Goal: Transaction & Acquisition: Purchase product/service

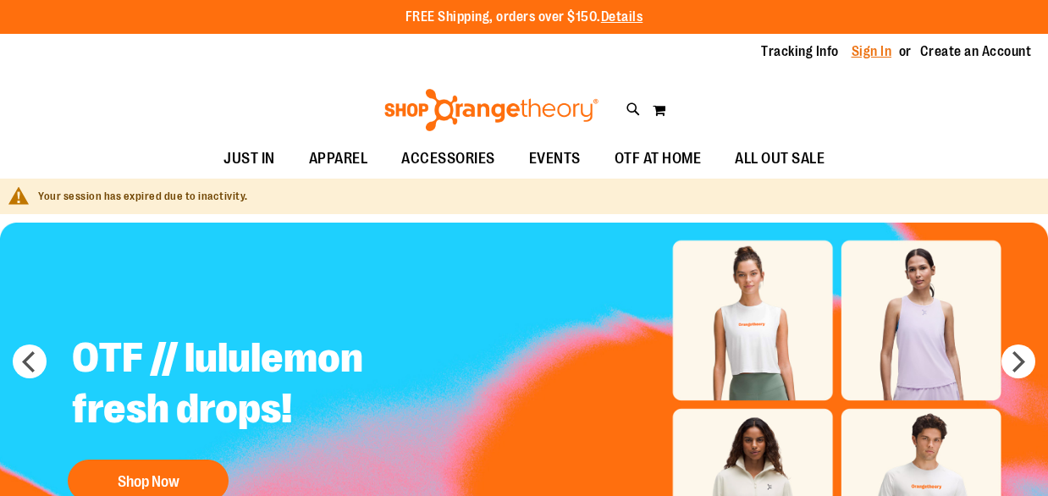
click at [868, 49] on link "Sign In" at bounding box center [871, 51] width 41 height 19
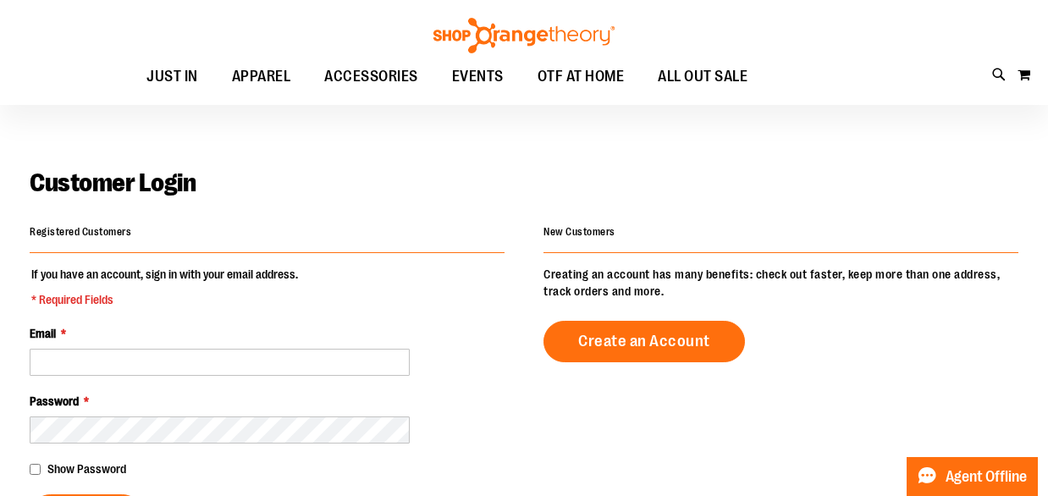
scroll to position [35, 0]
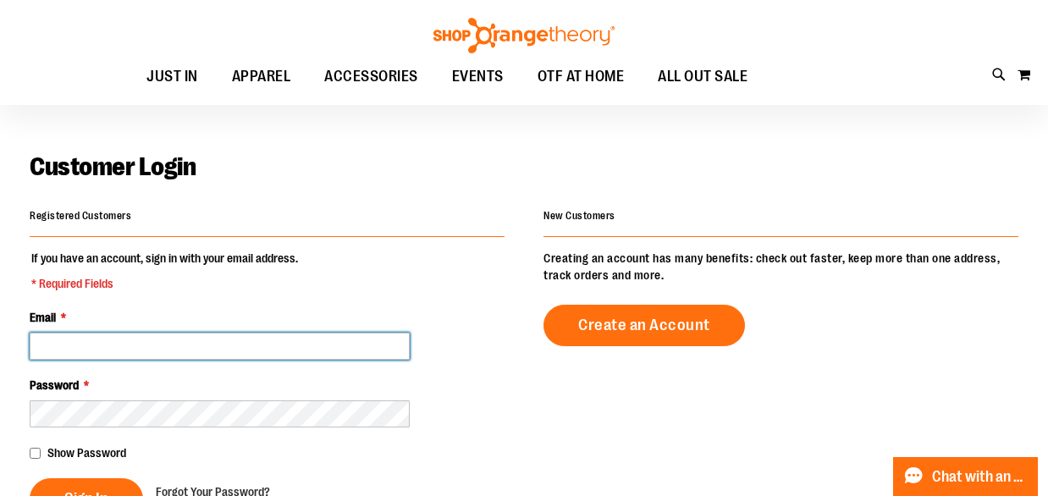
click at [214, 340] on input "Email *" at bounding box center [220, 346] width 380 height 27
type input "**********"
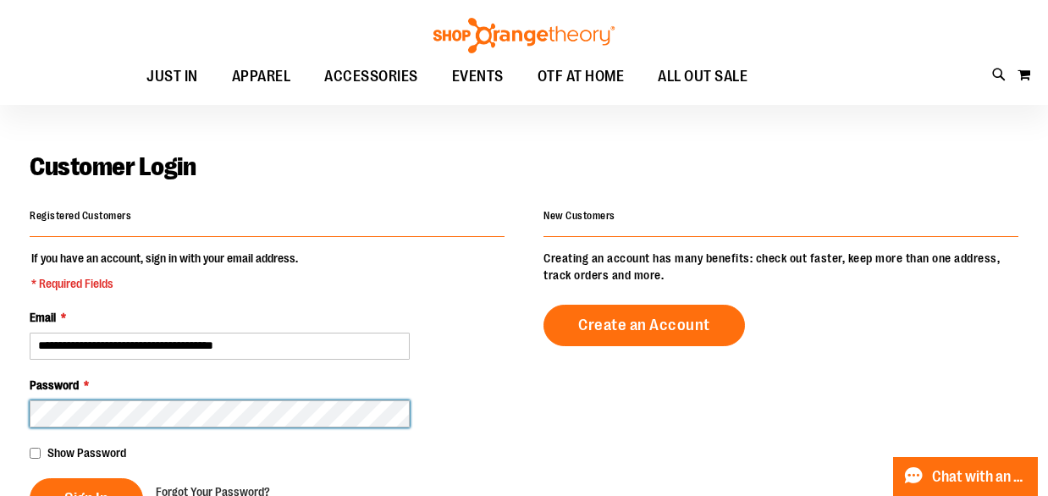
click at [30, 478] on button "Sign In" at bounding box center [86, 498] width 113 height 41
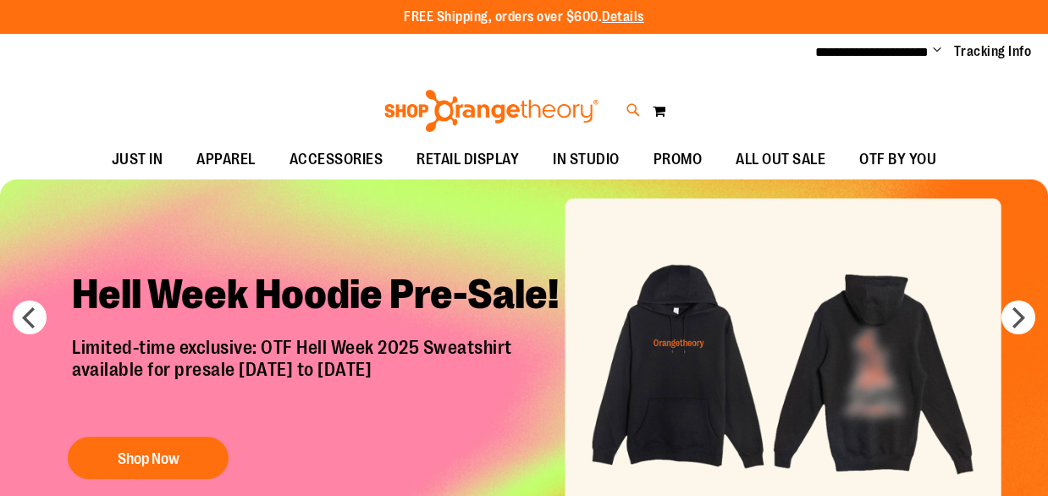
click at [633, 109] on icon at bounding box center [633, 110] width 14 height 19
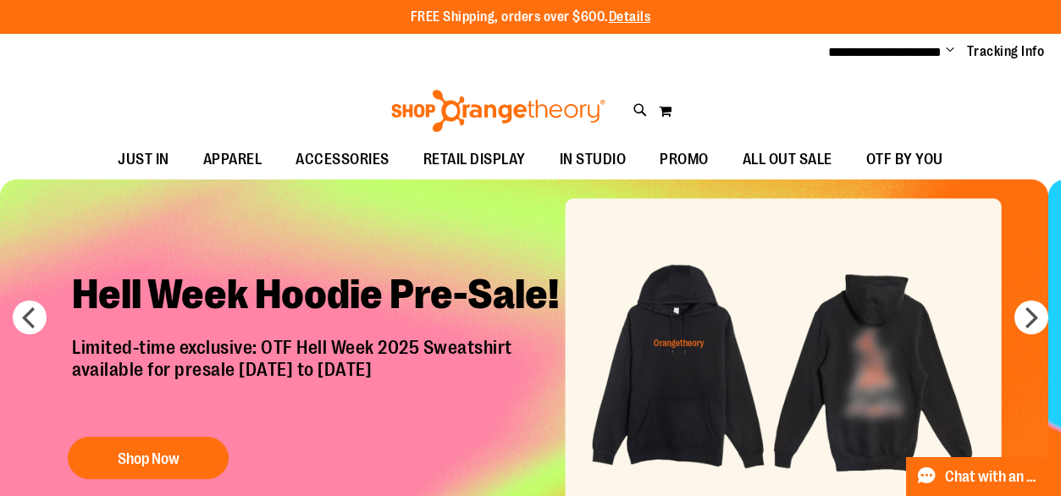
click at [306, 107] on input "Search" at bounding box center [531, 96] width 838 height 56
click at [245, 282] on span "OT FIT MINI-BANDS: GREEN - 10 PACK" at bounding box center [322, 285] width 196 height 14
type input "*****"
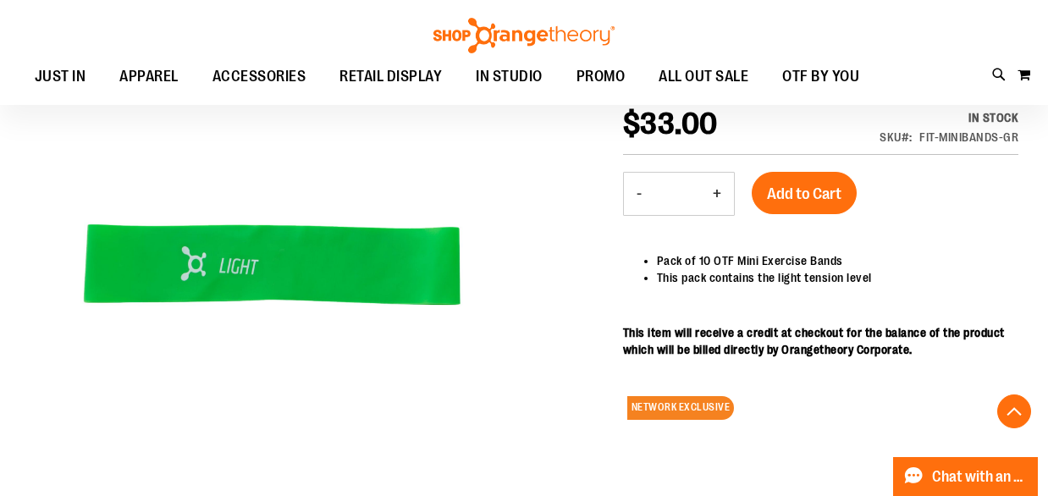
scroll to position [559, 0]
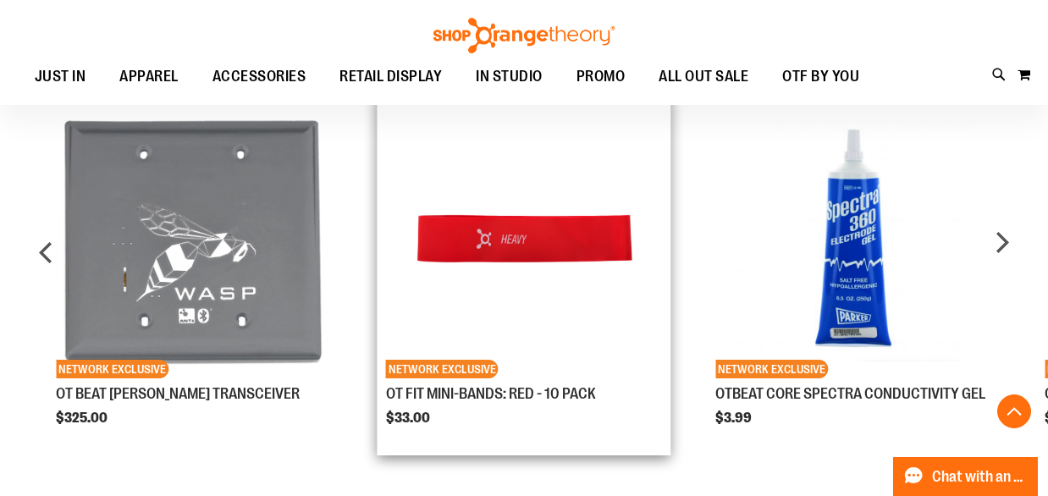
click at [584, 289] on img "Product Page Link" at bounding box center [524, 240] width 277 height 277
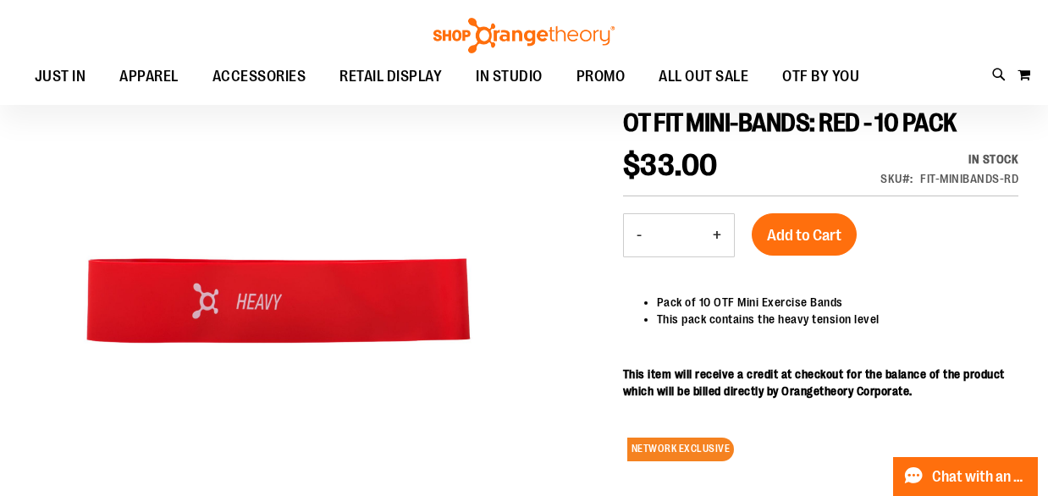
scroll to position [20, 0]
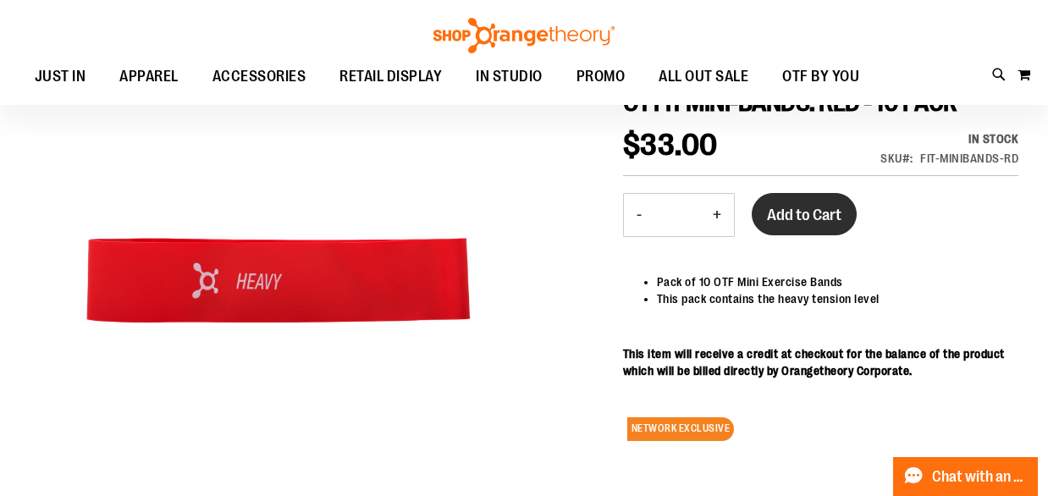
click at [798, 224] on span "Add to Cart" at bounding box center [804, 215] width 74 height 19
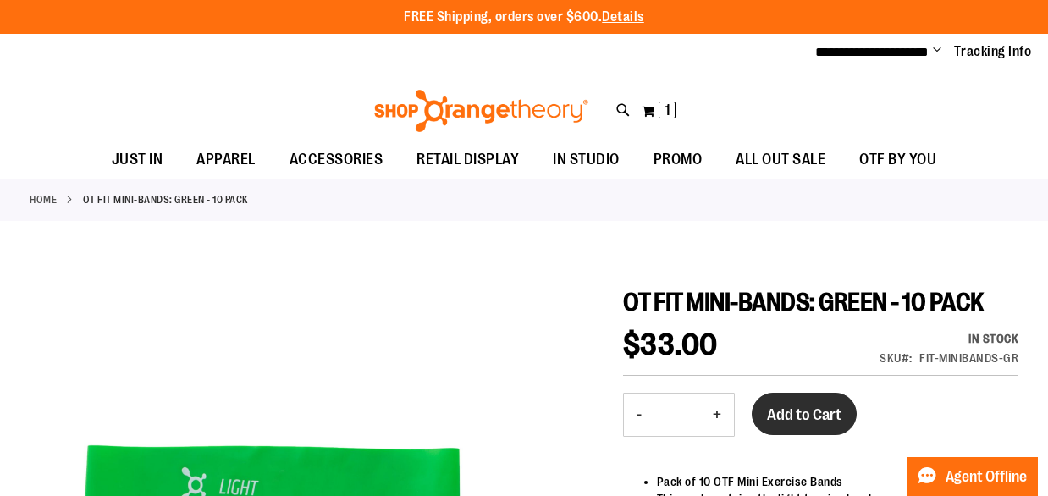
click at [794, 424] on span "Add to Cart" at bounding box center [804, 414] width 74 height 19
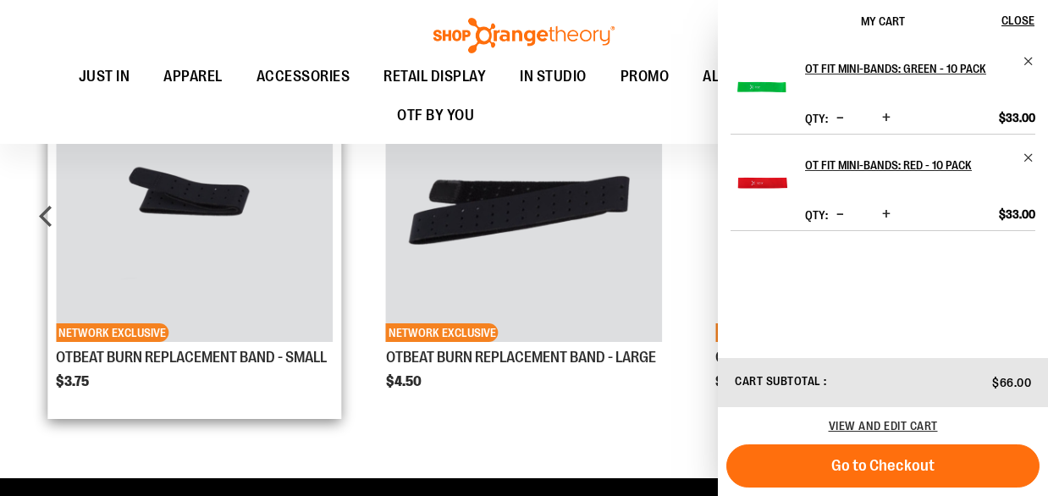
scroll to position [597, 0]
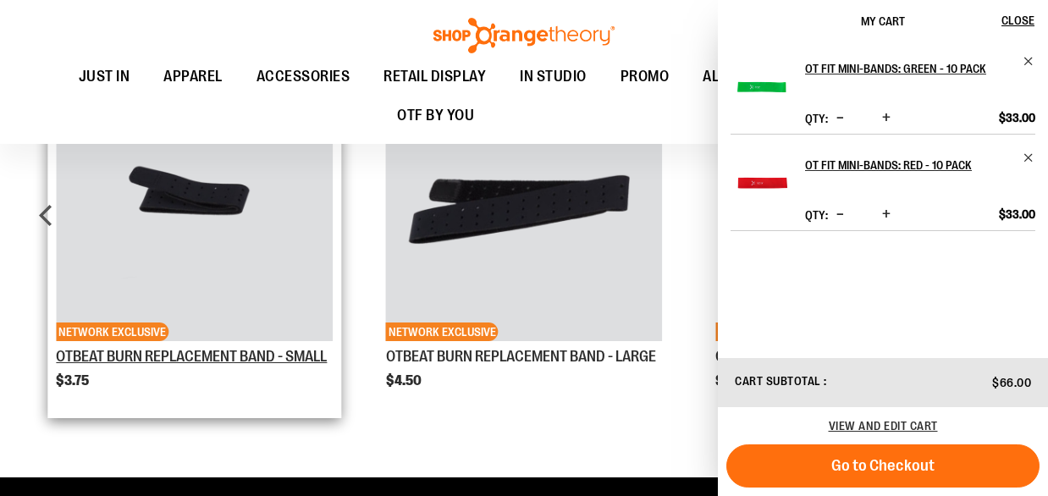
click at [141, 356] on link "OTBEAT BURN REPLACEMENT BAND - SMALL" at bounding box center [191, 356] width 271 height 17
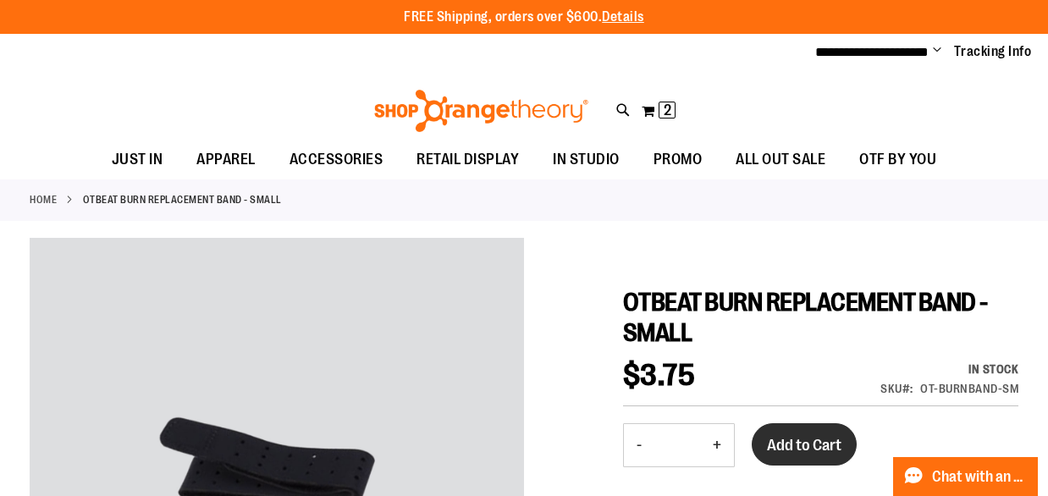
click at [824, 451] on span "Add to Cart" at bounding box center [804, 445] width 74 height 19
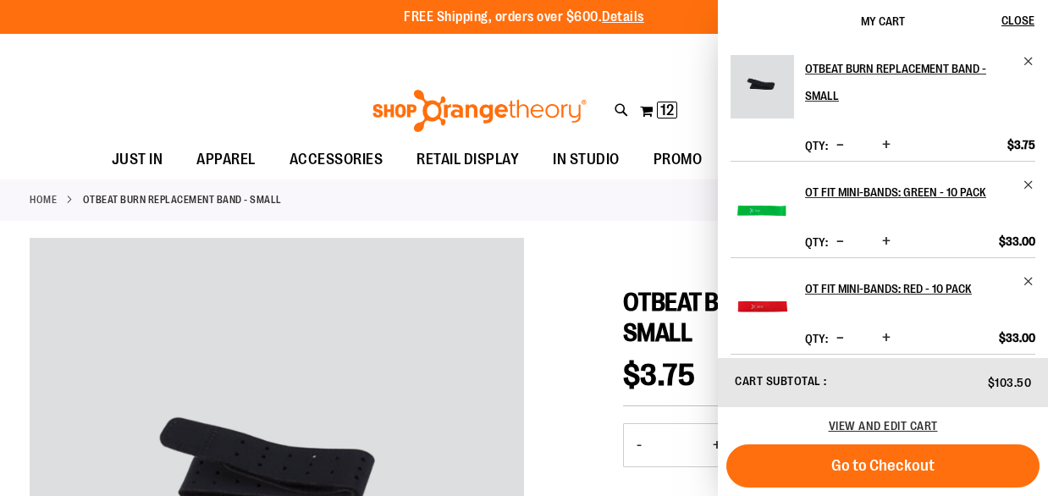
click at [311, 77] on div "Toggle Nav Search Popular Suggestions Advanced Search" at bounding box center [524, 106] width 1048 height 69
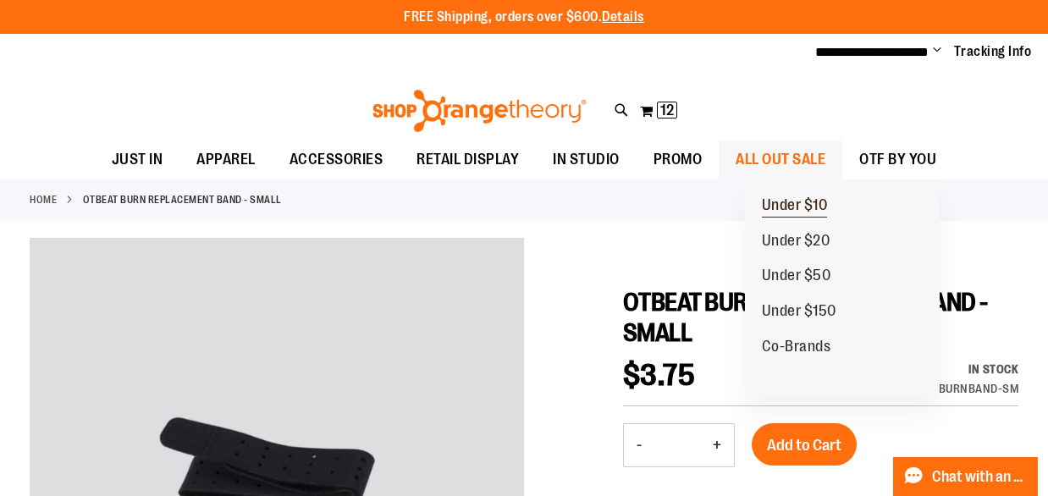
click at [794, 205] on span "Under $10" at bounding box center [795, 206] width 66 height 21
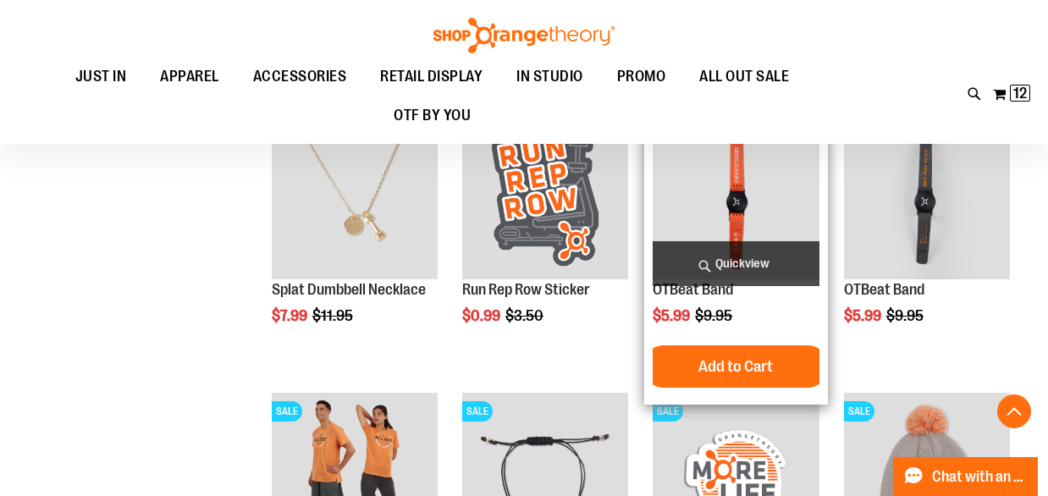
scroll to position [1165, 0]
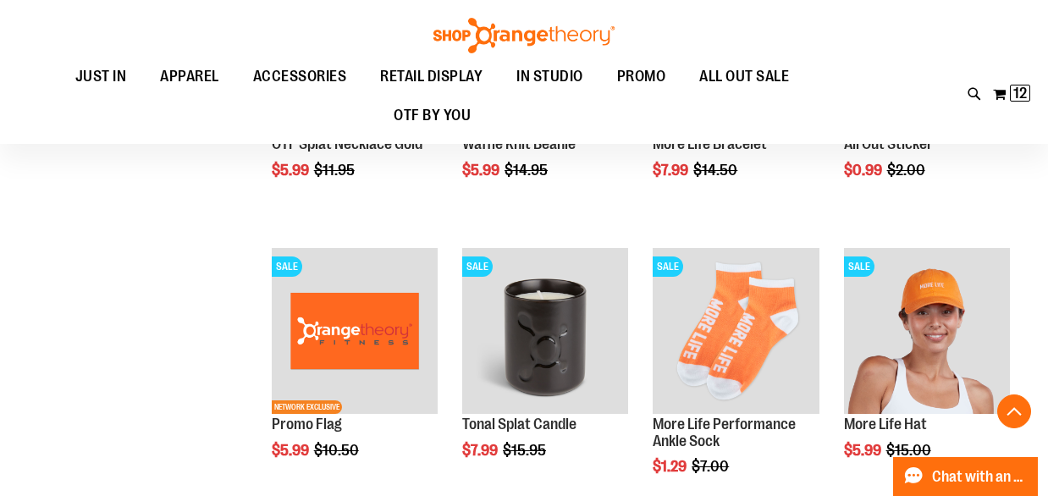
scroll to position [2257, 0]
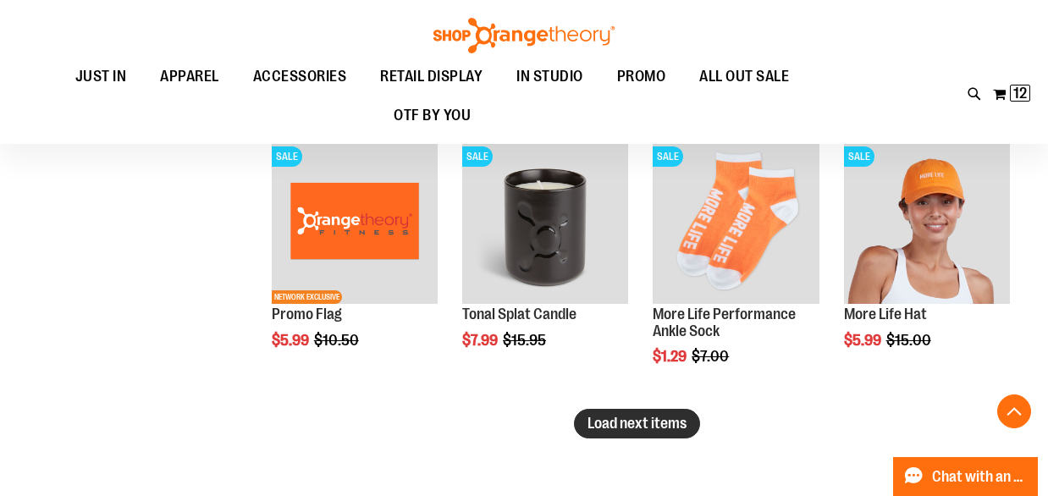
click at [607, 423] on span "Load next items" at bounding box center [636, 423] width 99 height 17
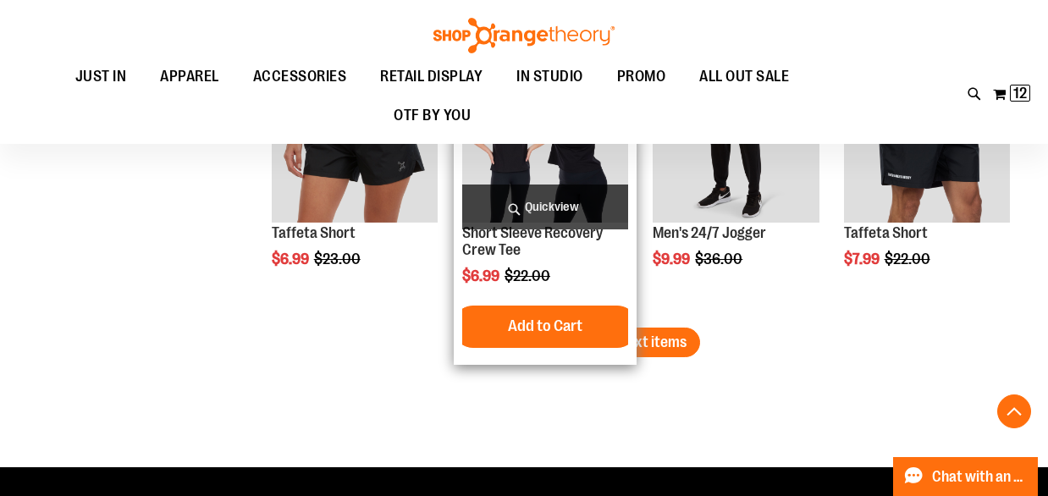
scroll to position [3248, 0]
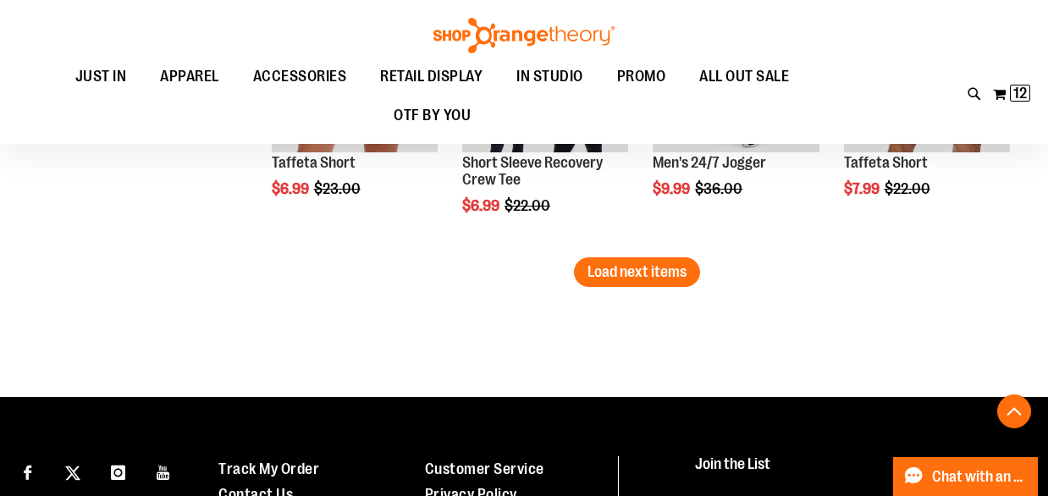
click at [688, 285] on button "Load next items" at bounding box center [637, 272] width 126 height 30
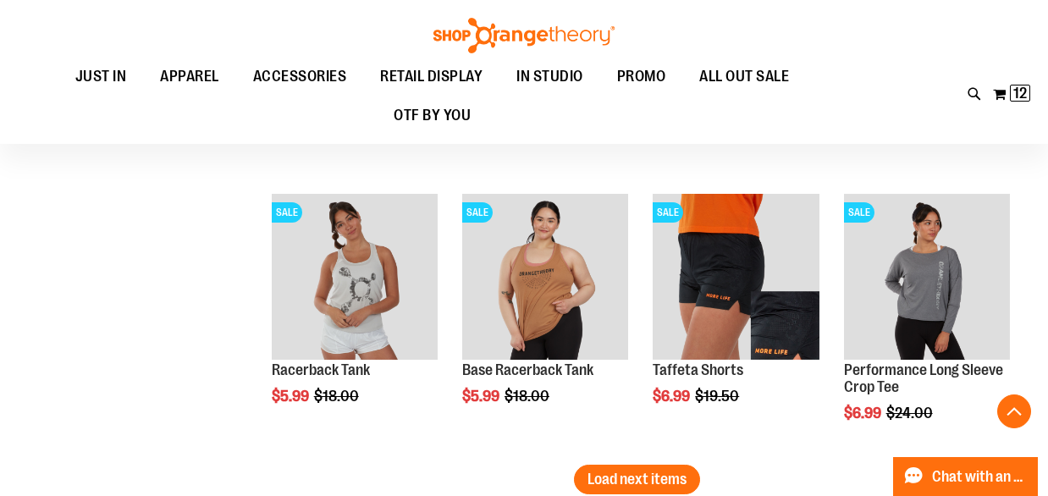
scroll to position [4145, 0]
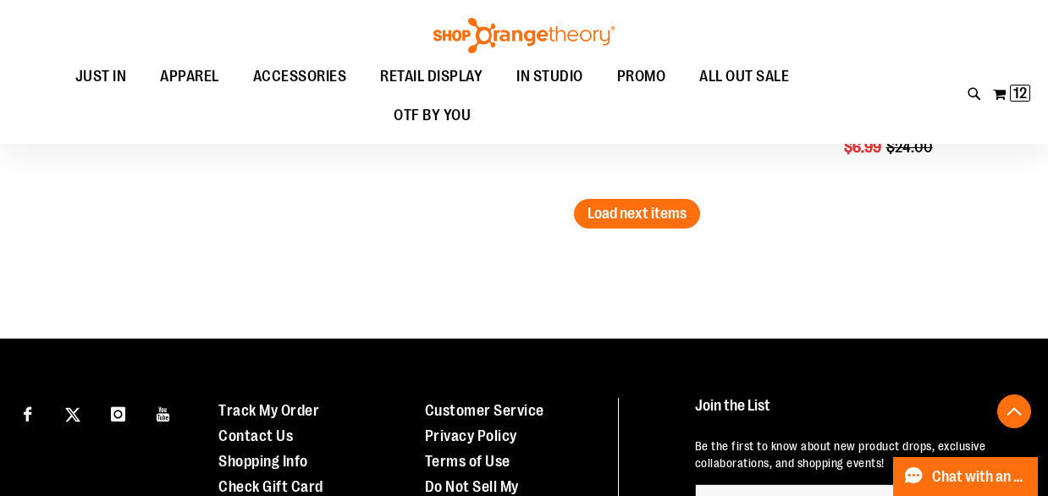
click at [646, 218] on span "Load next items" at bounding box center [636, 213] width 99 height 17
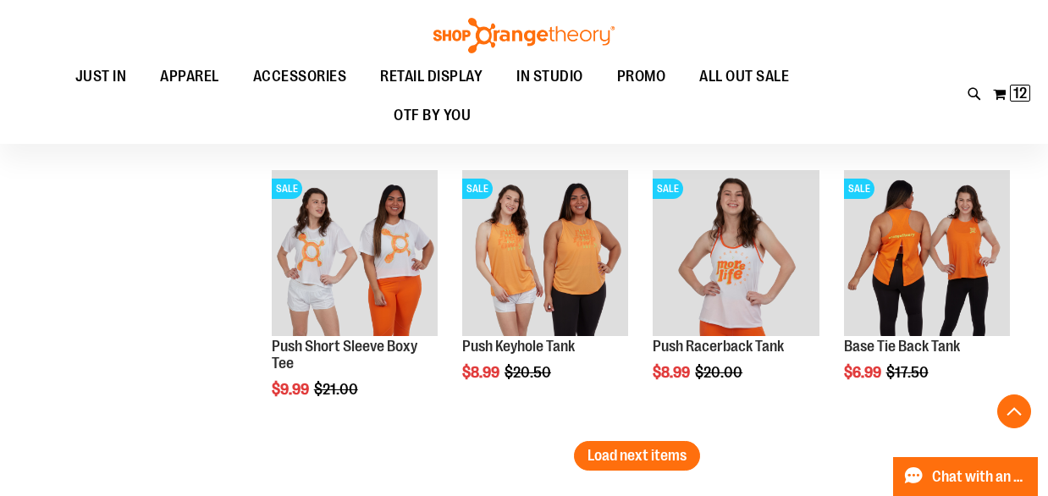
scroll to position [4815, 0]
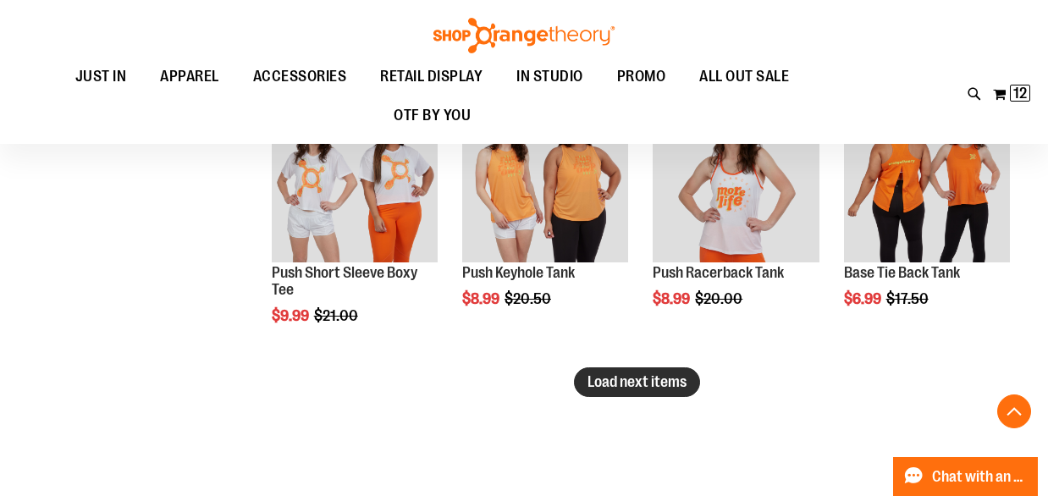
click at [636, 380] on span "Load next items" at bounding box center [636, 381] width 99 height 17
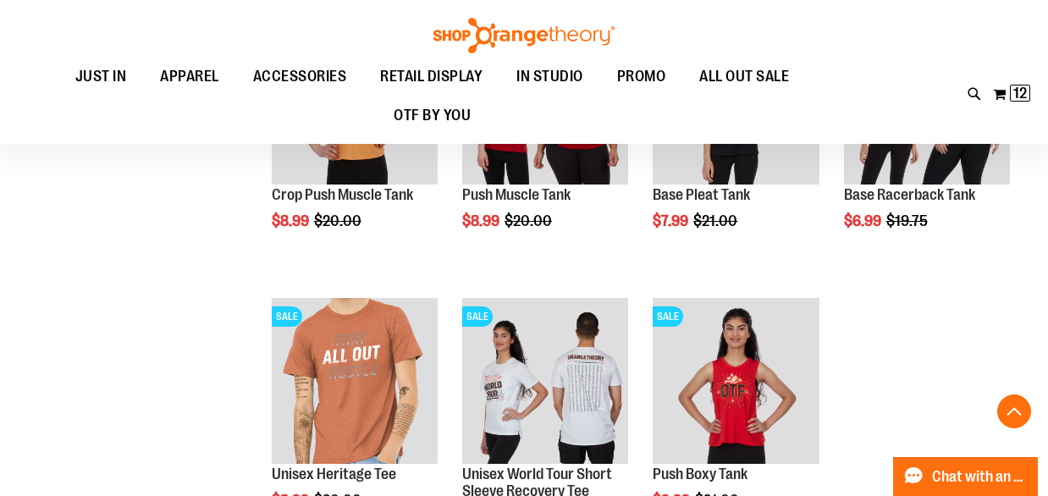
scroll to position [5266, 0]
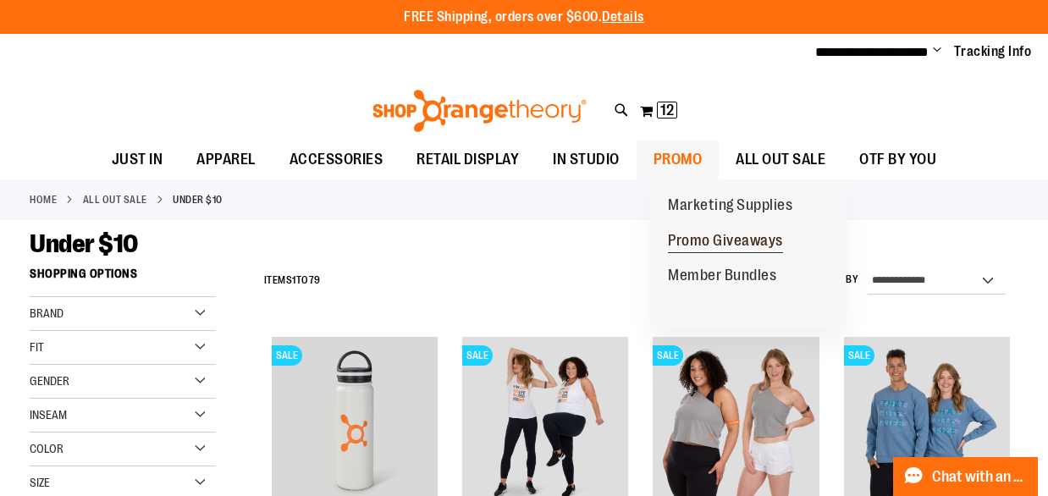
click at [709, 240] on span "Promo Giveaways" at bounding box center [725, 242] width 115 height 21
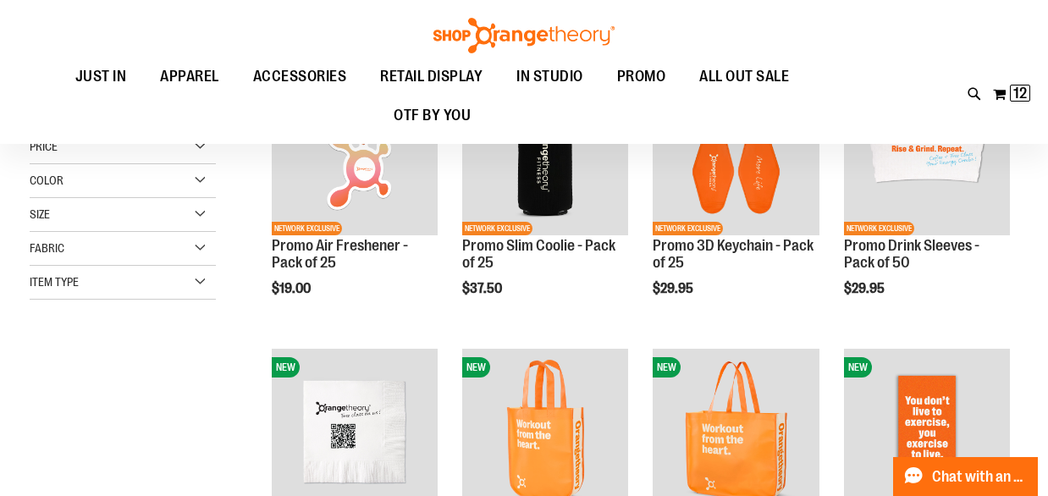
scroll to position [89, 0]
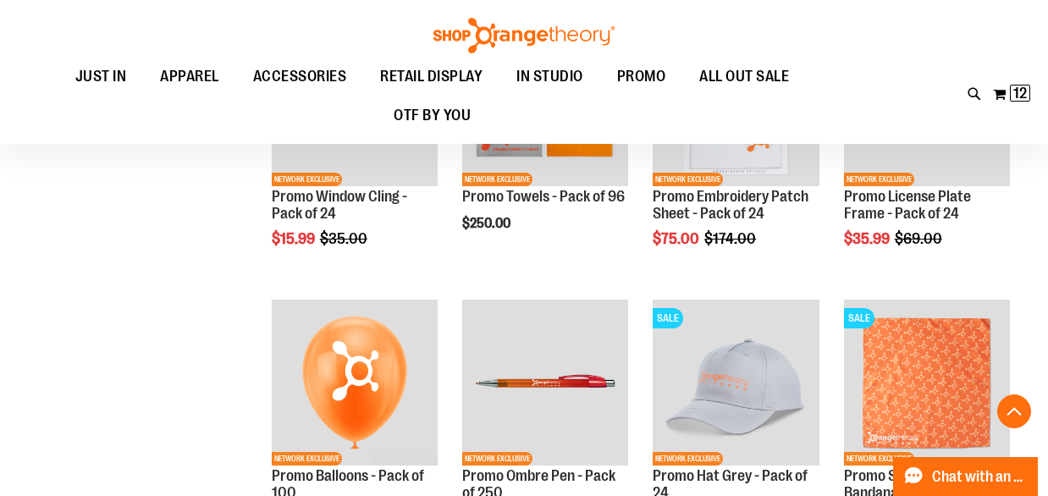
scroll to position [1006, 0]
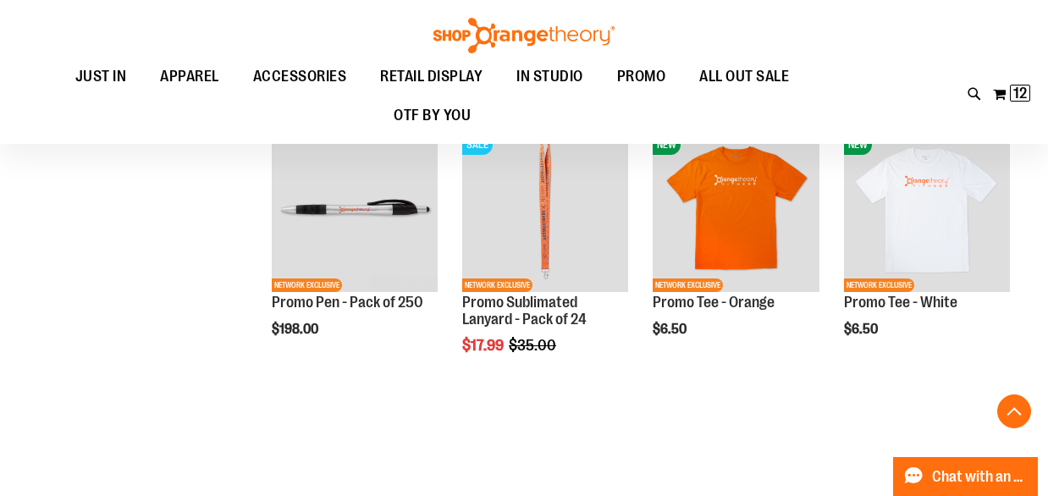
scroll to position [1694, 0]
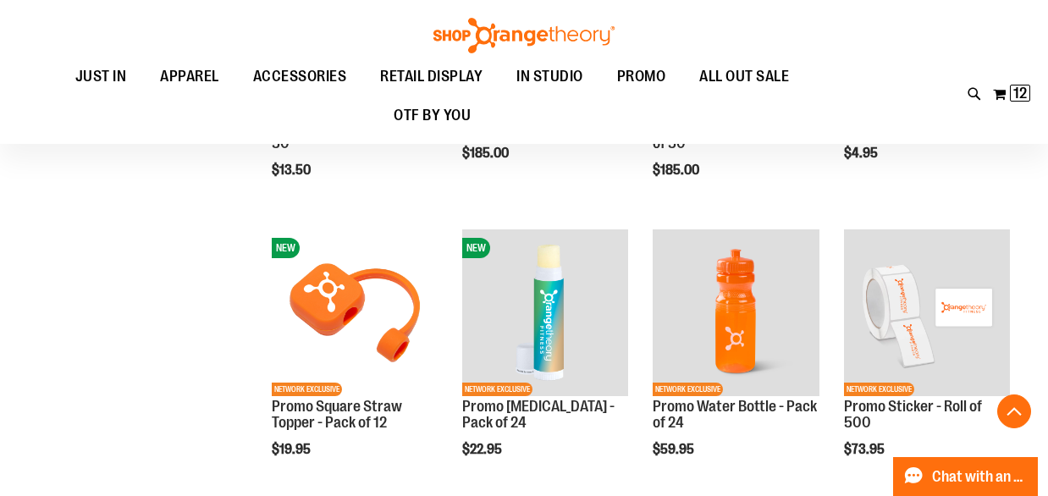
scroll to position [611, 0]
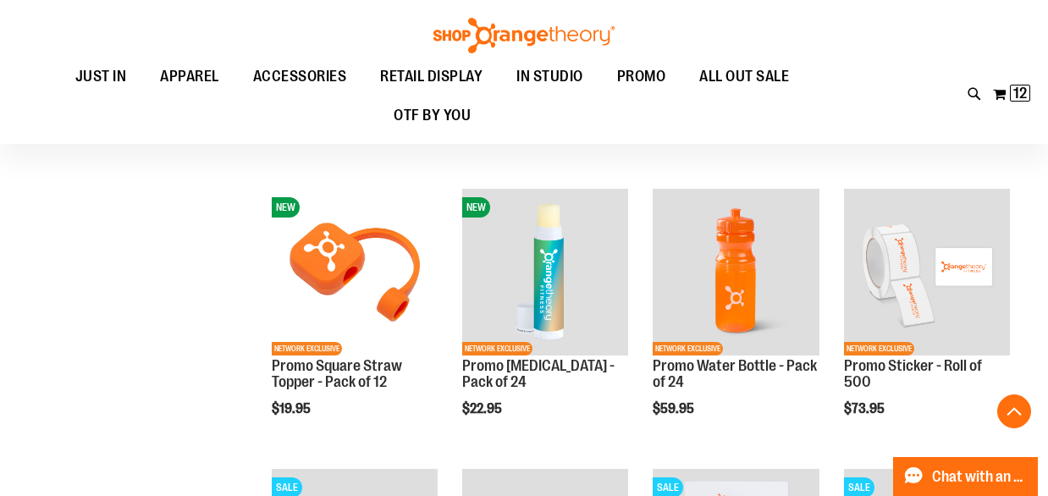
scroll to position [30, 0]
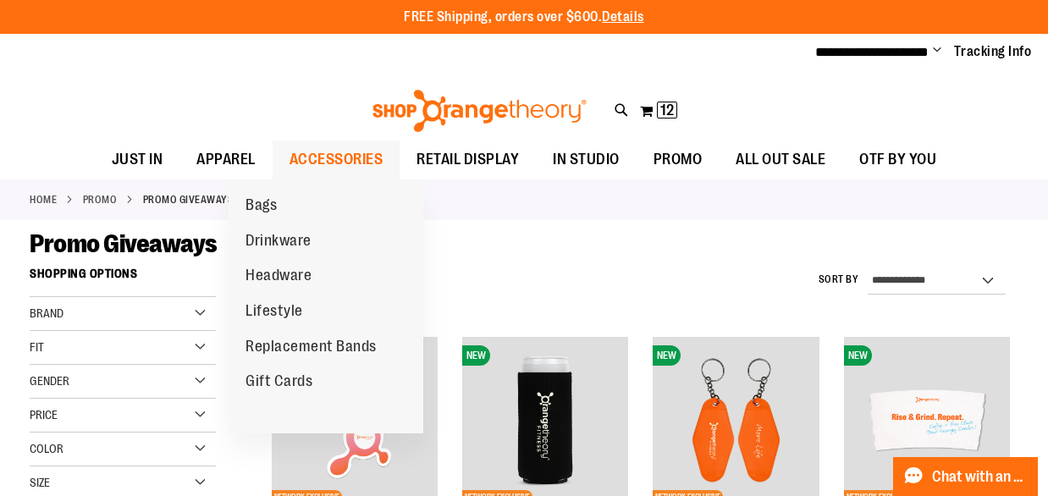
click at [330, 152] on span "ACCESSORIES" at bounding box center [336, 160] width 94 height 38
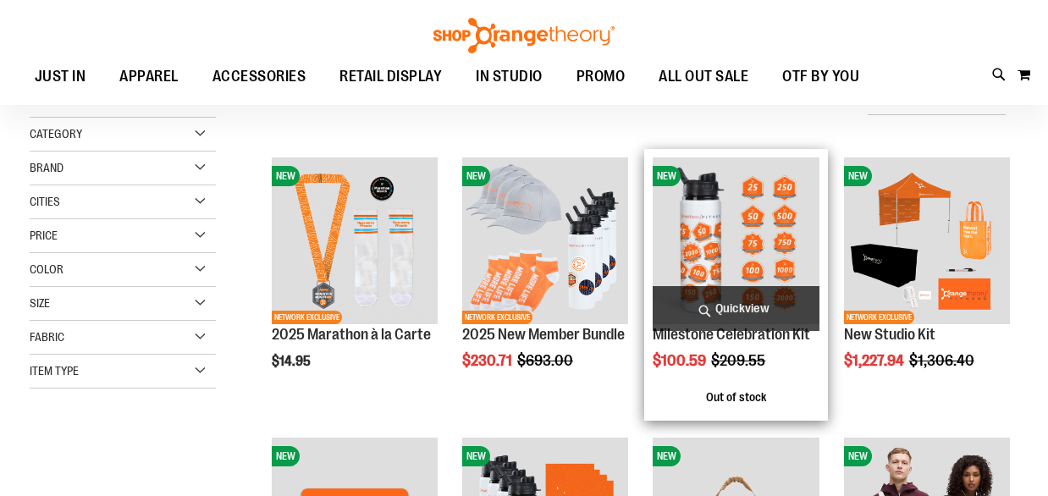
scroll to position [108, 0]
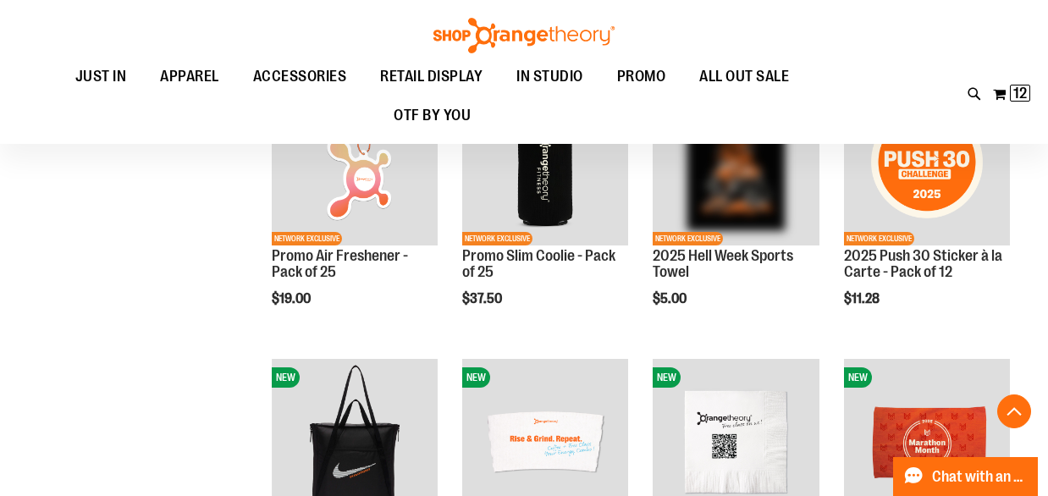
scroll to position [671, 0]
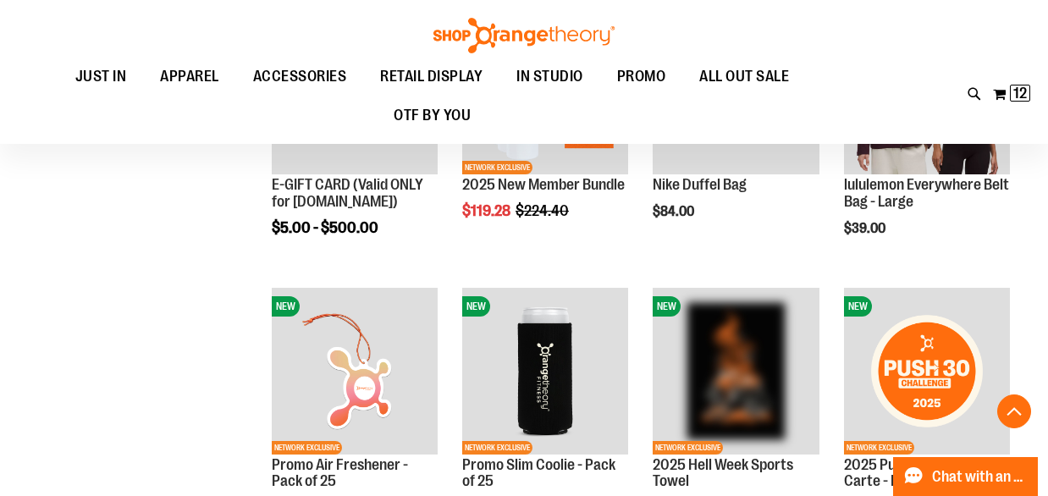
scroll to position [430, 0]
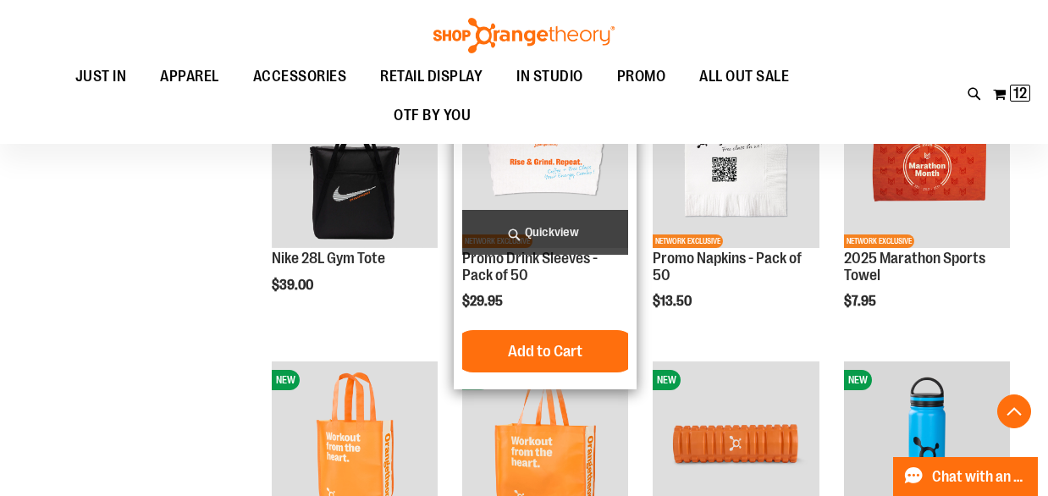
scroll to position [984, 0]
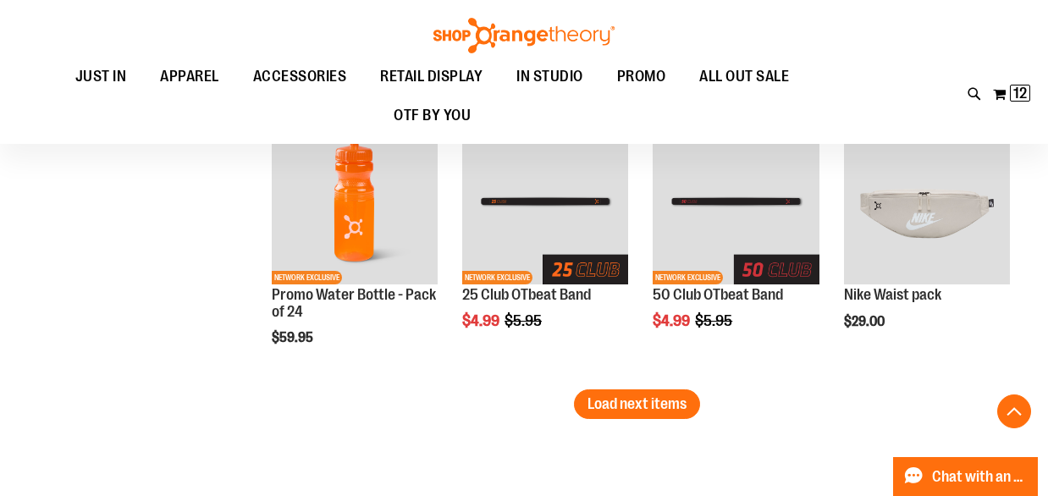
scroll to position [2425, 0]
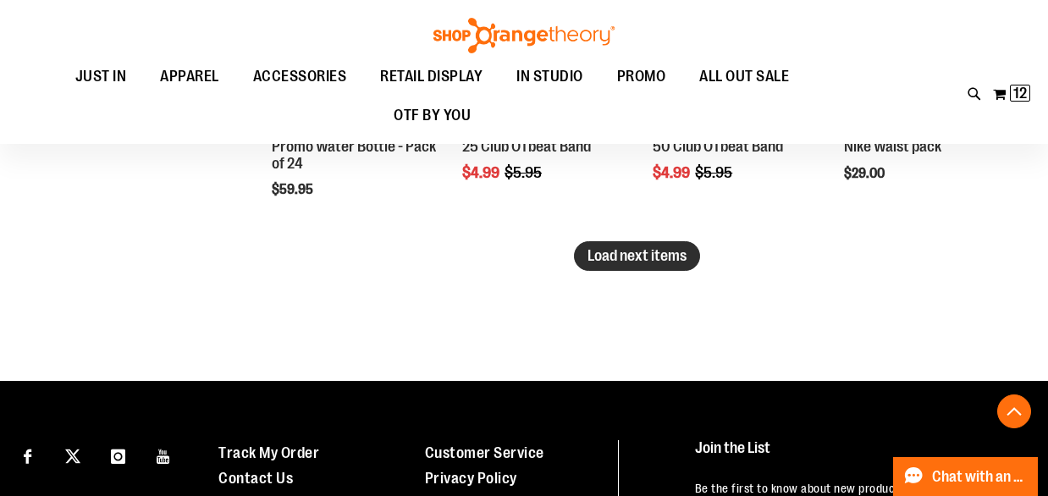
click at [648, 251] on span "Load next items" at bounding box center [636, 255] width 99 height 17
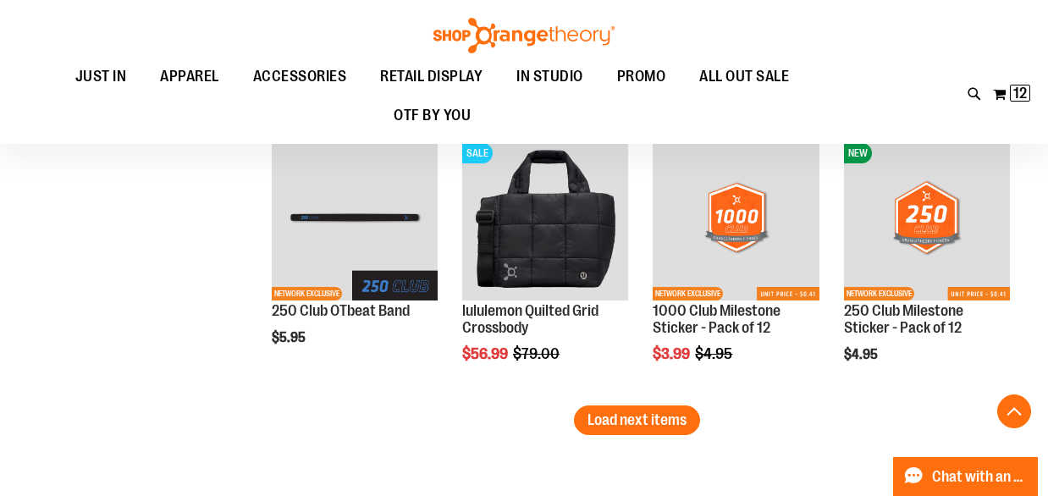
scroll to position [3103, 0]
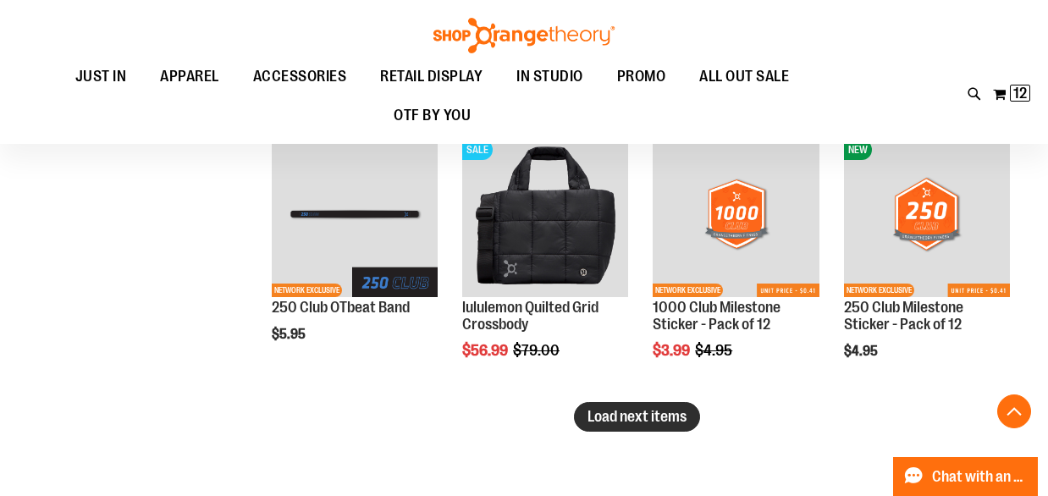
click at [644, 423] on span "Load next items" at bounding box center [636, 416] width 99 height 17
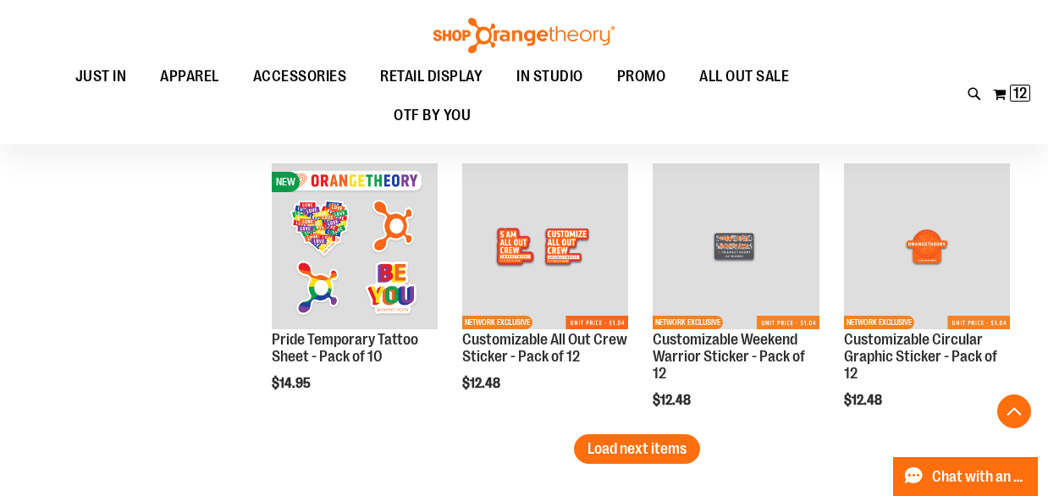
scroll to position [4018, 0]
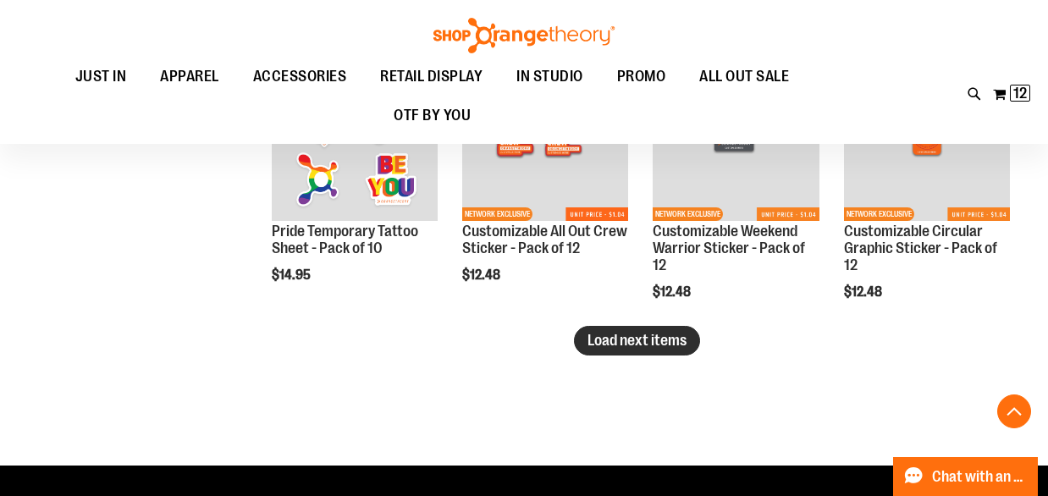
click at [653, 339] on span "Load next items" at bounding box center [636, 340] width 99 height 17
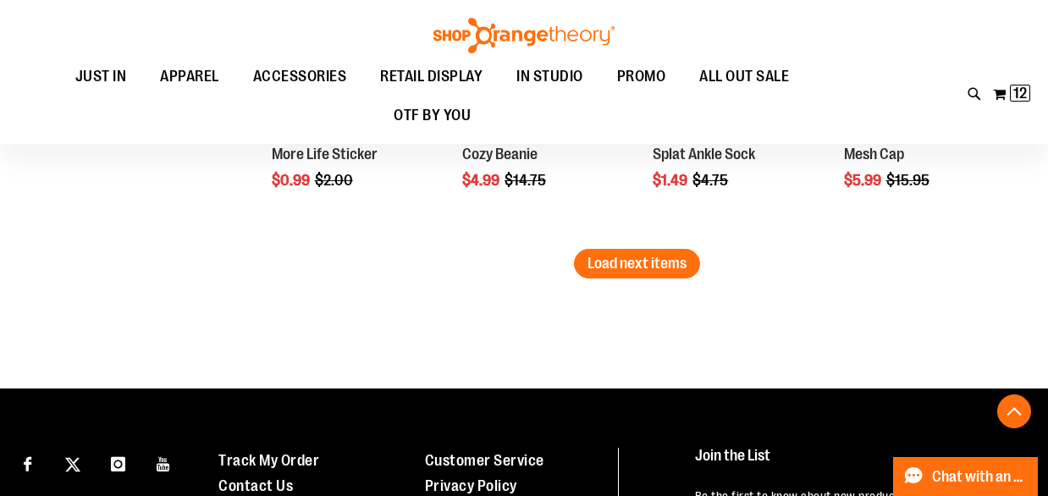
scroll to position [4938, 0]
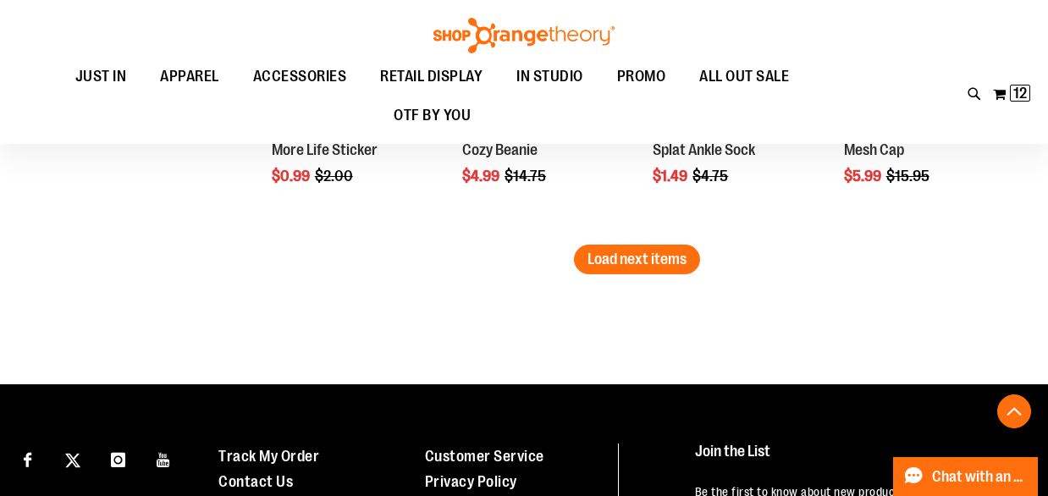
click at [642, 267] on span "Load next items" at bounding box center [636, 259] width 99 height 17
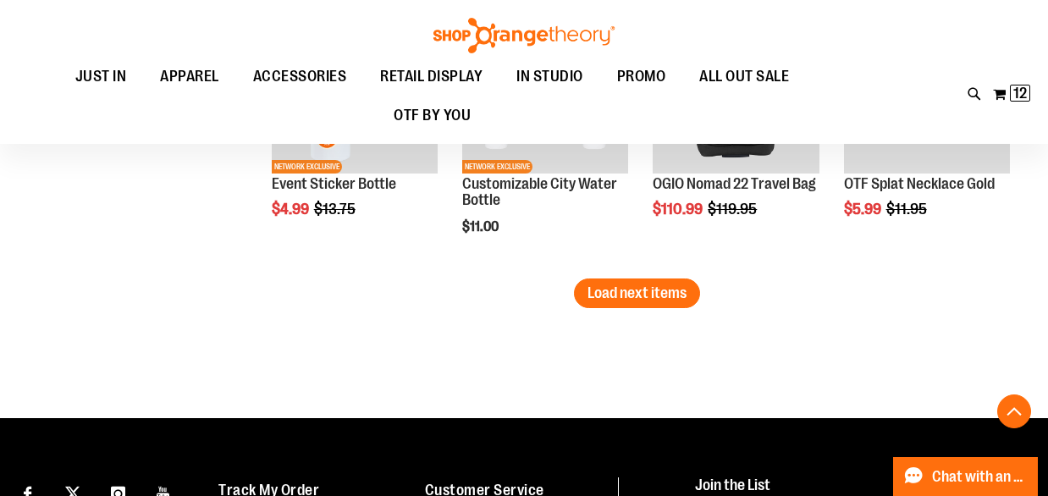
scroll to position [5771, 0]
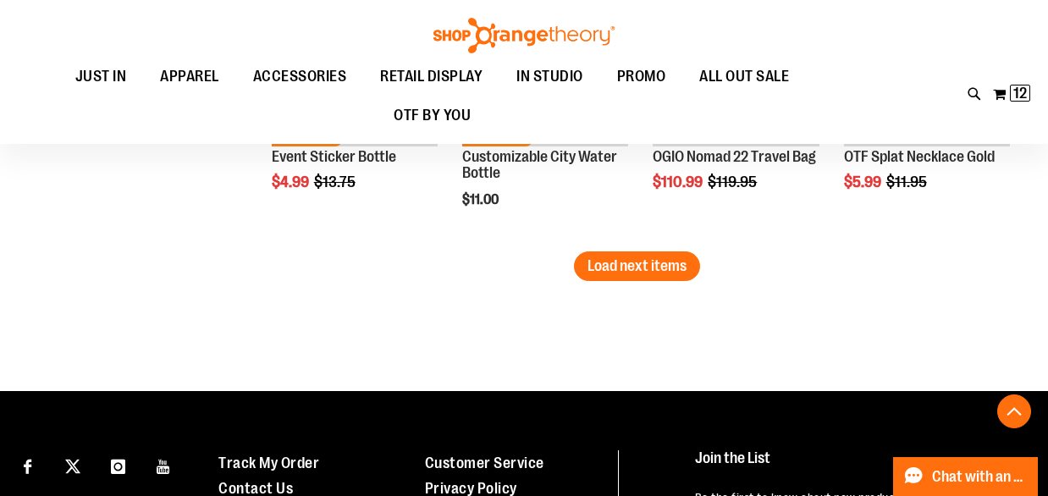
click at [636, 273] on span "Load next items" at bounding box center [636, 265] width 99 height 17
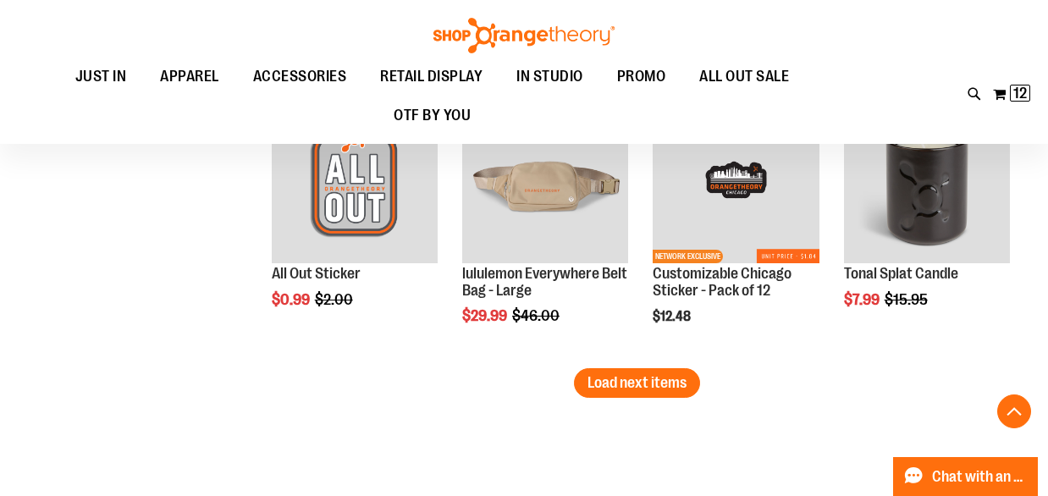
scroll to position [6493, 0]
click at [636, 388] on span "Load next items" at bounding box center [636, 382] width 99 height 17
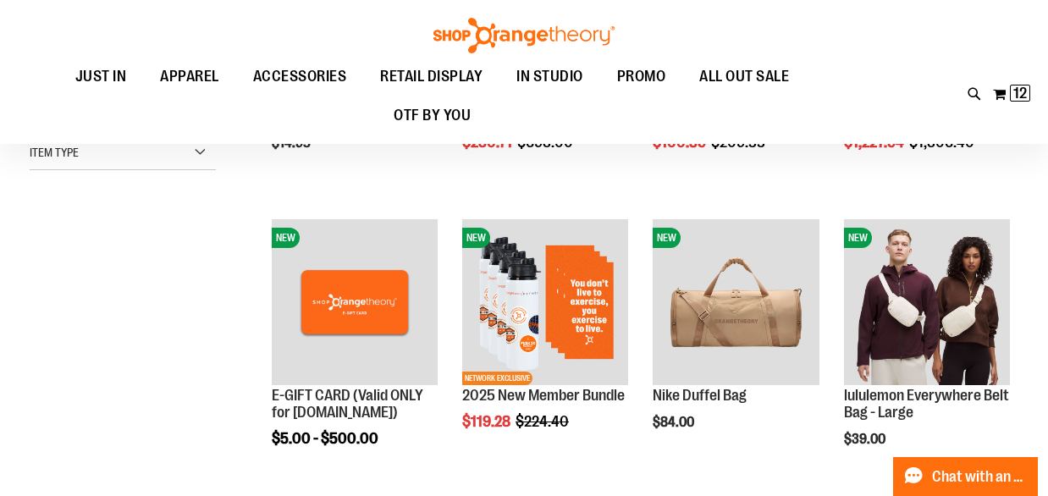
scroll to position [219, 0]
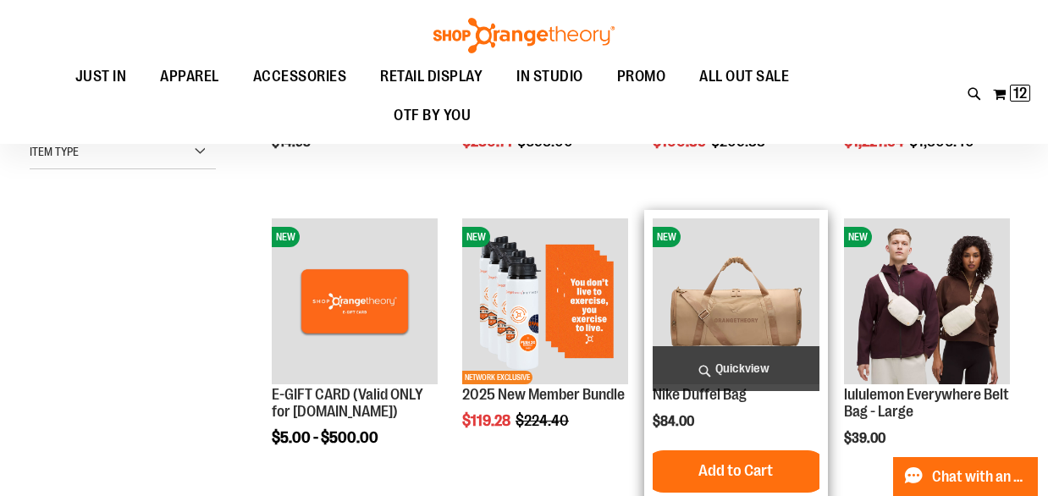
click at [784, 321] on img "product" at bounding box center [736, 301] width 166 height 166
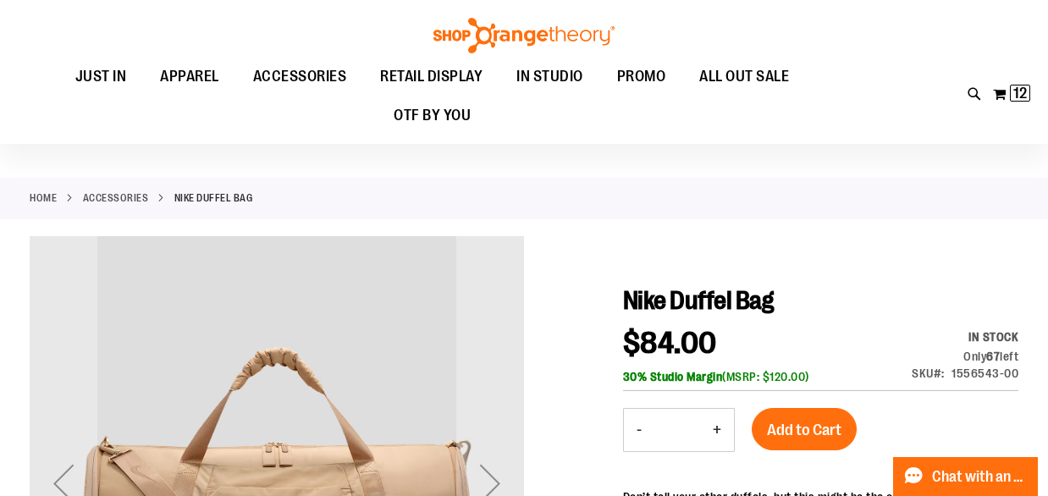
scroll to position [188, 0]
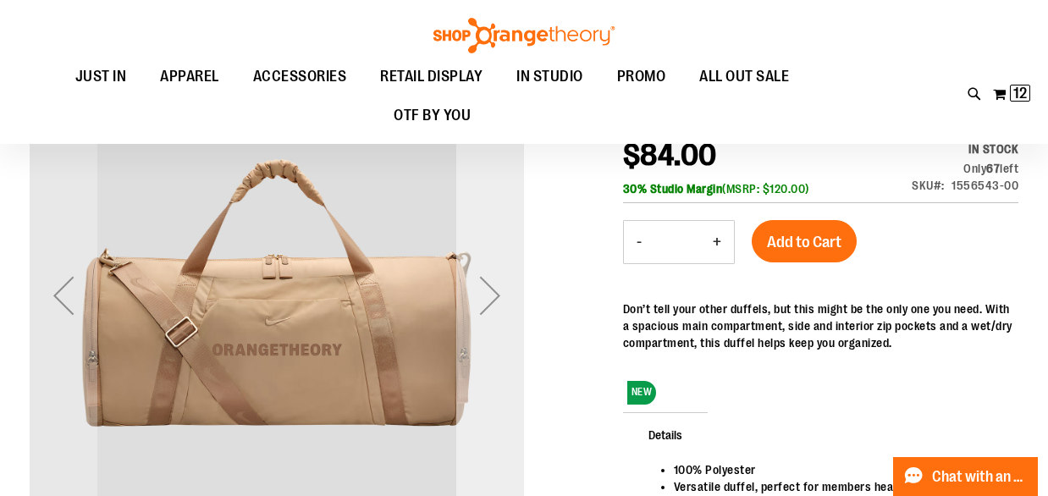
click at [495, 298] on div "Next" at bounding box center [490, 296] width 68 height 68
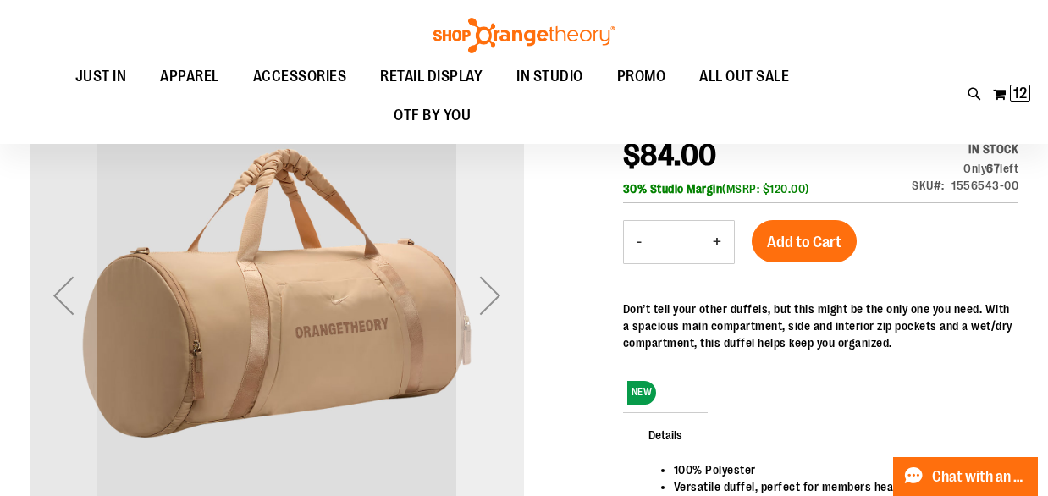
click at [495, 298] on div "Next" at bounding box center [490, 296] width 68 height 68
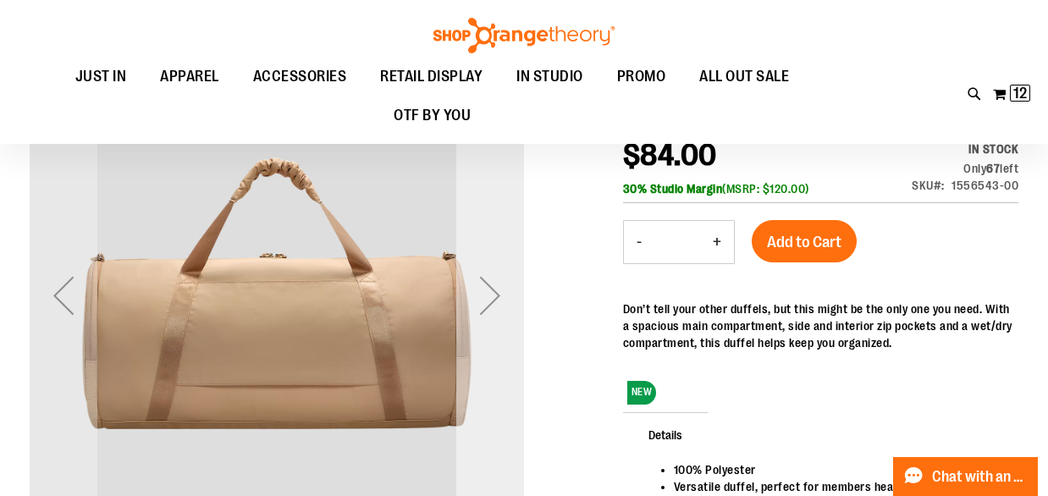
click at [495, 298] on div "Next" at bounding box center [490, 296] width 68 height 68
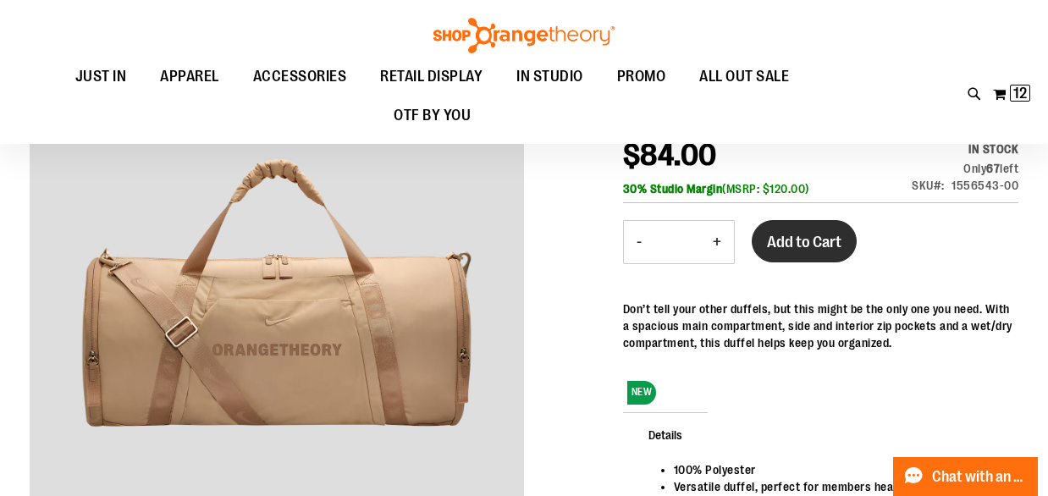
click at [822, 246] on span "Add to Cart" at bounding box center [804, 242] width 74 height 19
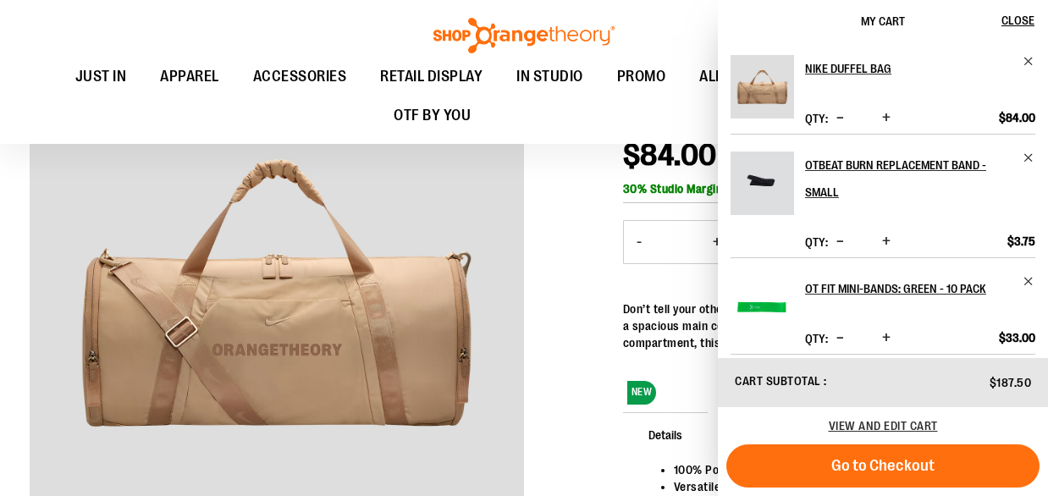
click at [909, 458] on span "Go to Checkout" at bounding box center [882, 465] width 103 height 19
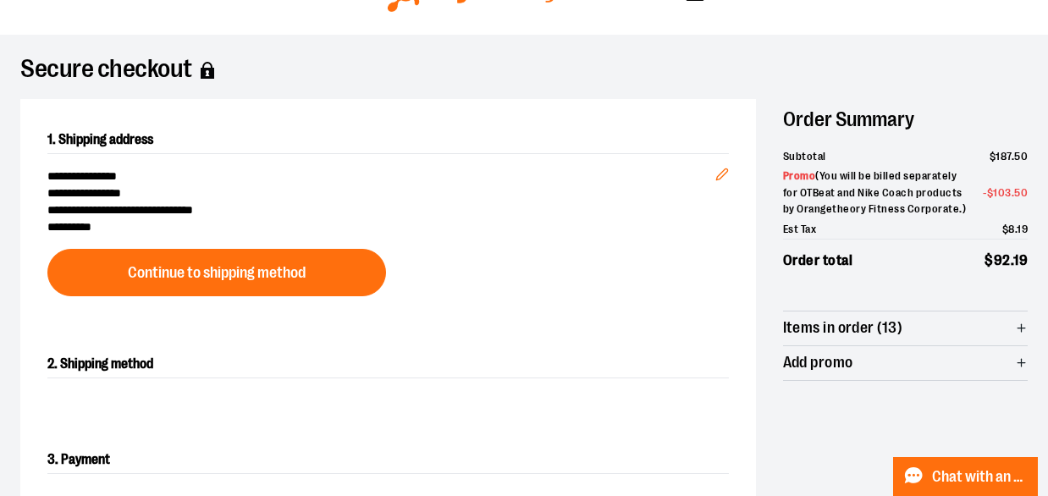
scroll to position [83, 0]
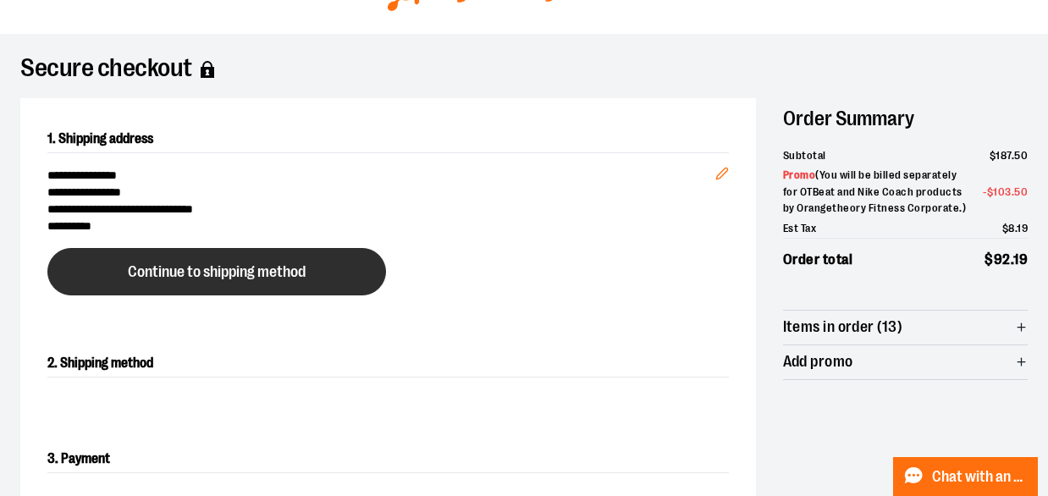
click at [306, 269] on span "Continue to shipping method" at bounding box center [217, 272] width 178 height 16
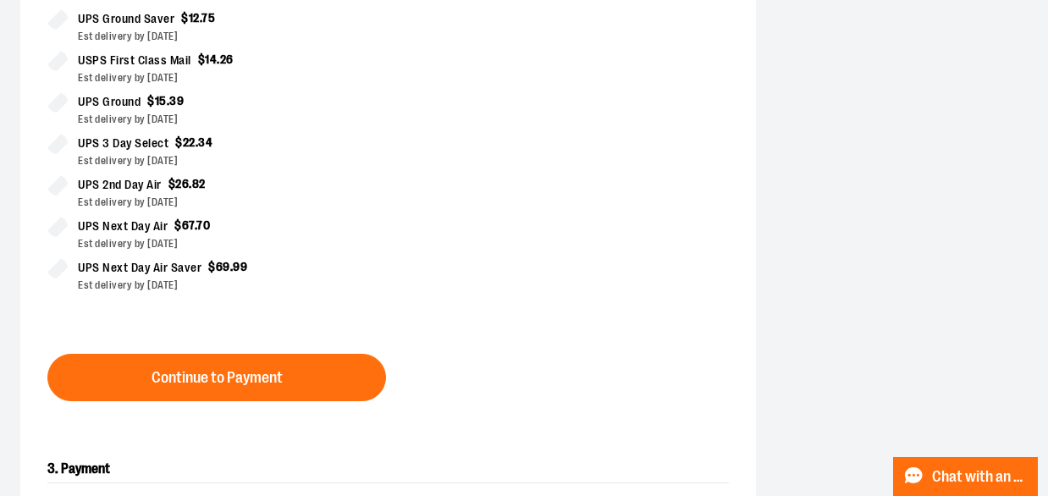
scroll to position [492, 0]
click at [241, 374] on span "Continue to Payment" at bounding box center [217, 377] width 131 height 16
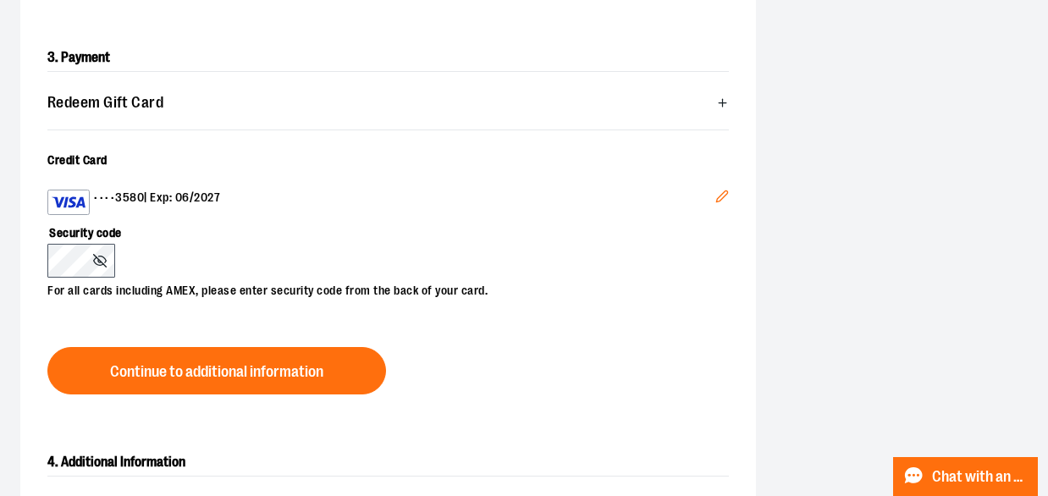
click at [723, 193] on icon "Edit" at bounding box center [722, 197] width 14 height 14
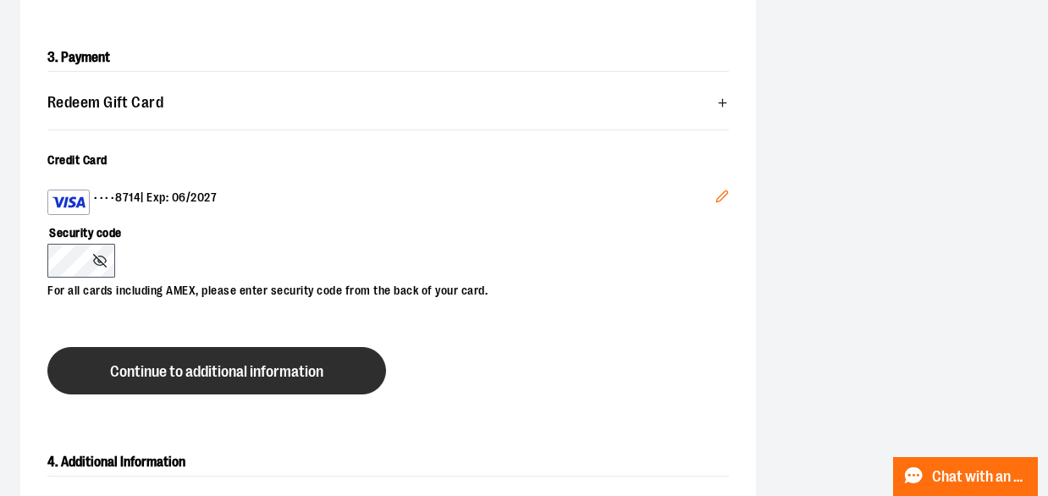
click at [238, 375] on span "Continue to additional information" at bounding box center [216, 372] width 213 height 16
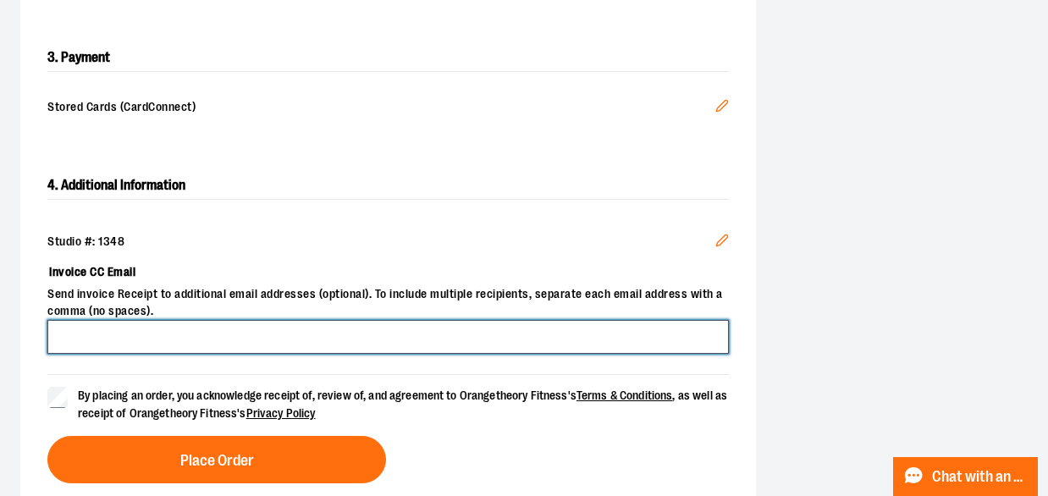
click at [147, 337] on input "Invoice CC Email" at bounding box center [387, 337] width 681 height 34
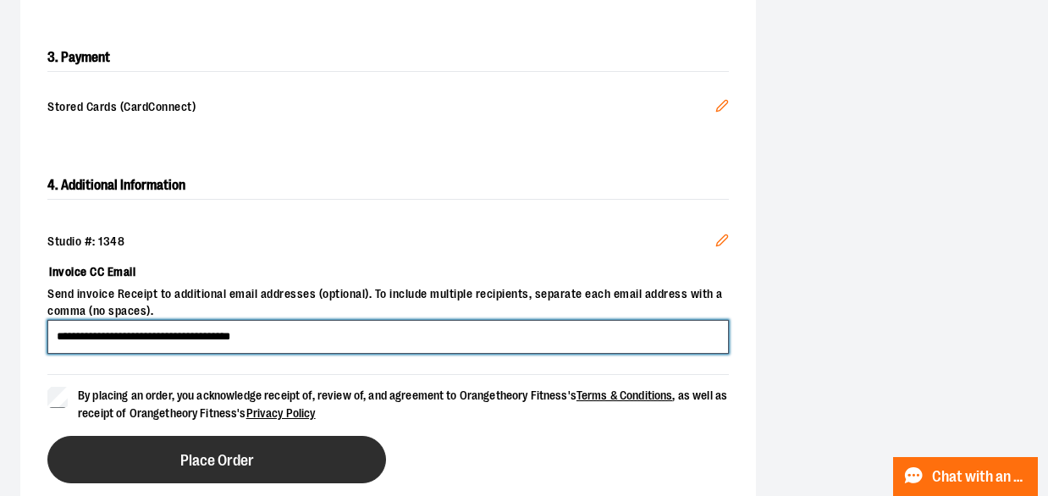
type input "**********"
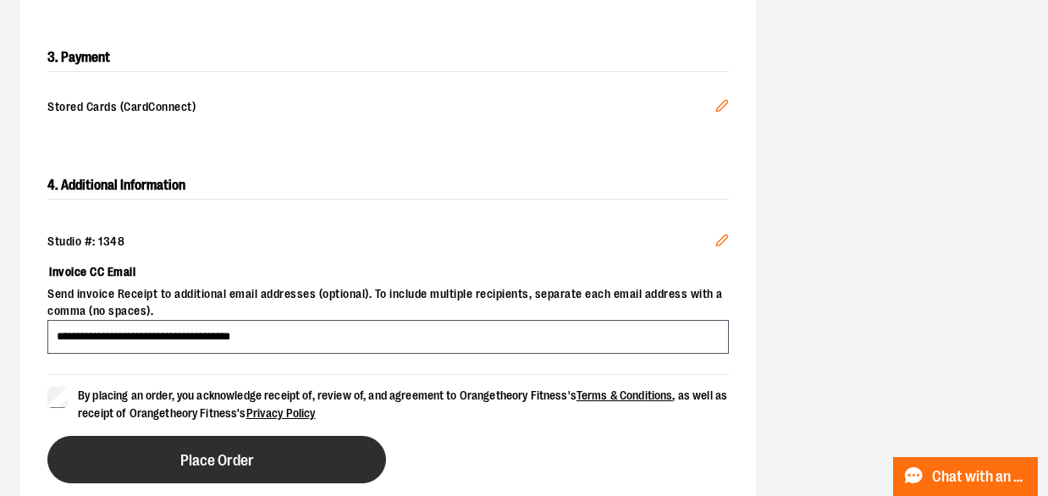
click at [233, 467] on button "Place Order" at bounding box center [216, 459] width 339 height 47
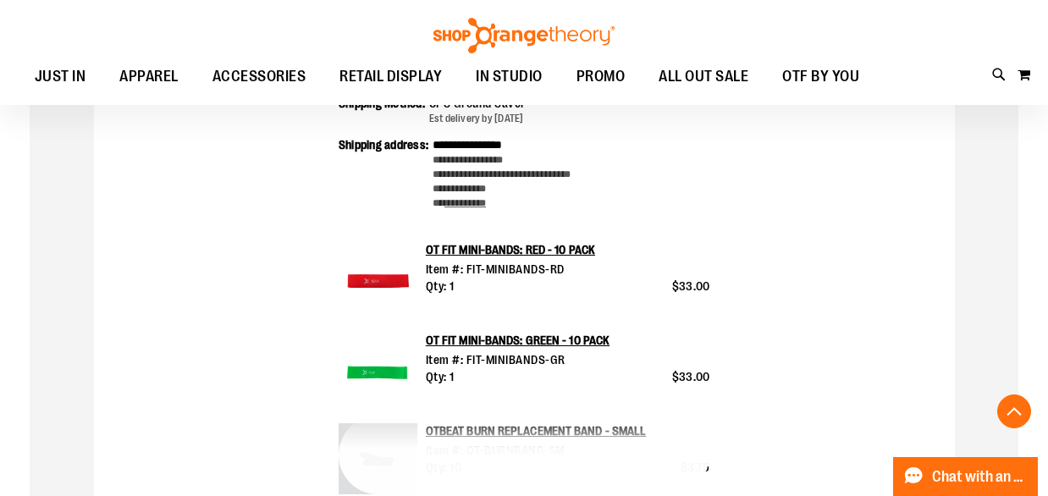
scroll to position [492, 0]
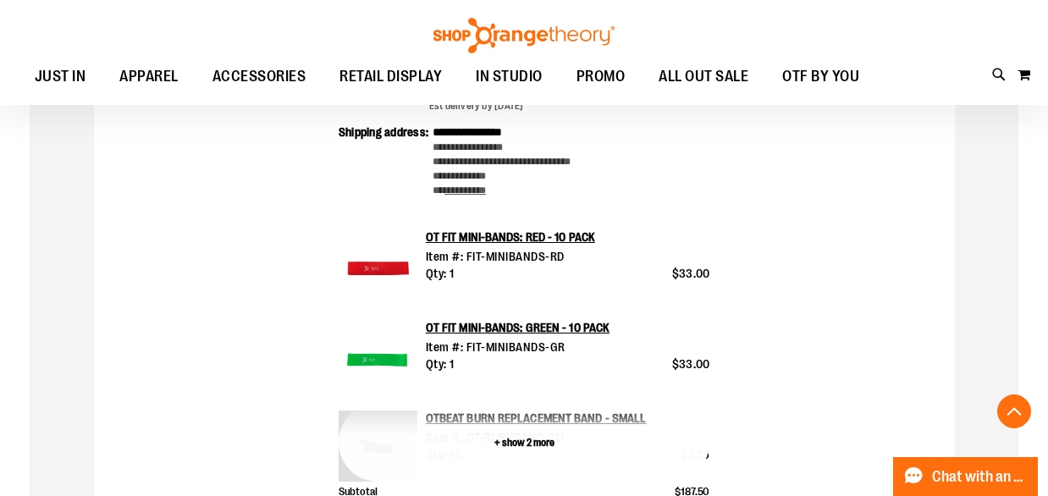
click at [517, 441] on button "+ show 2 more" at bounding box center [525, 442] width 372 height 79
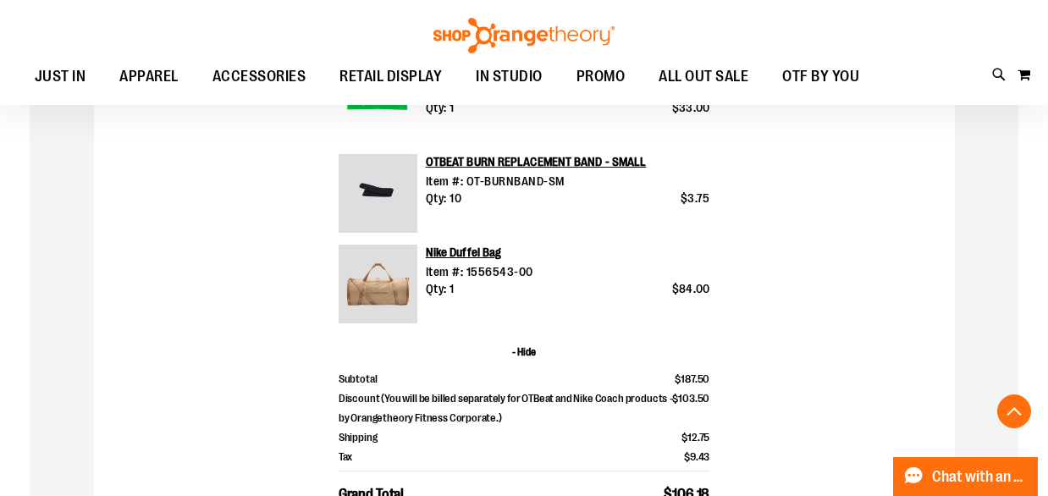
scroll to position [945, 0]
